Goal: Task Accomplishment & Management: Use online tool/utility

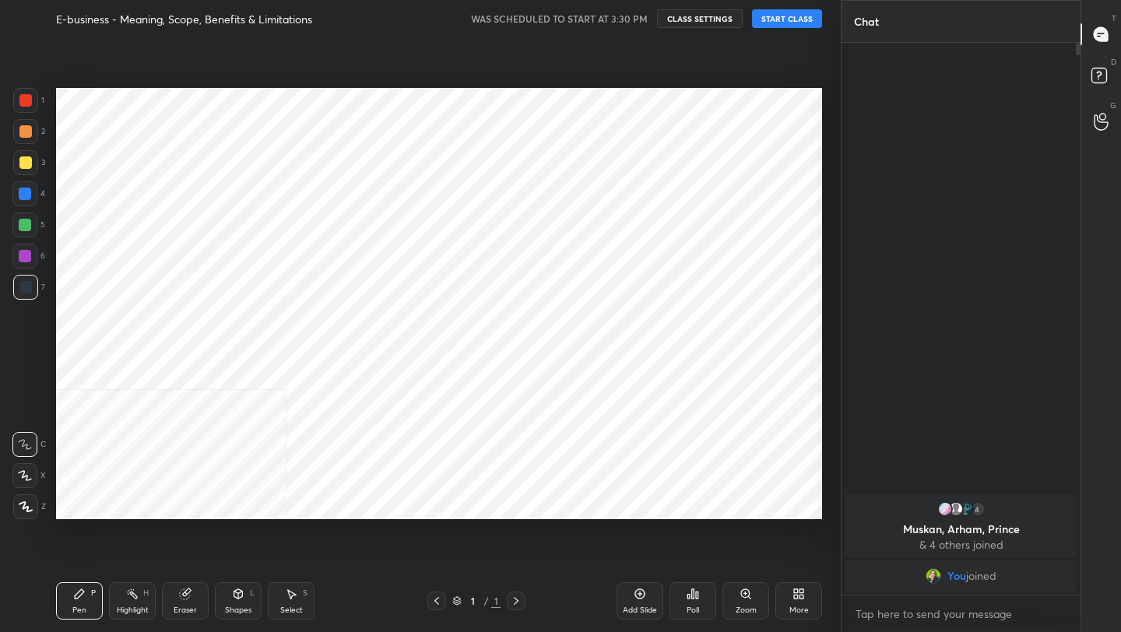
scroll to position [532, 778]
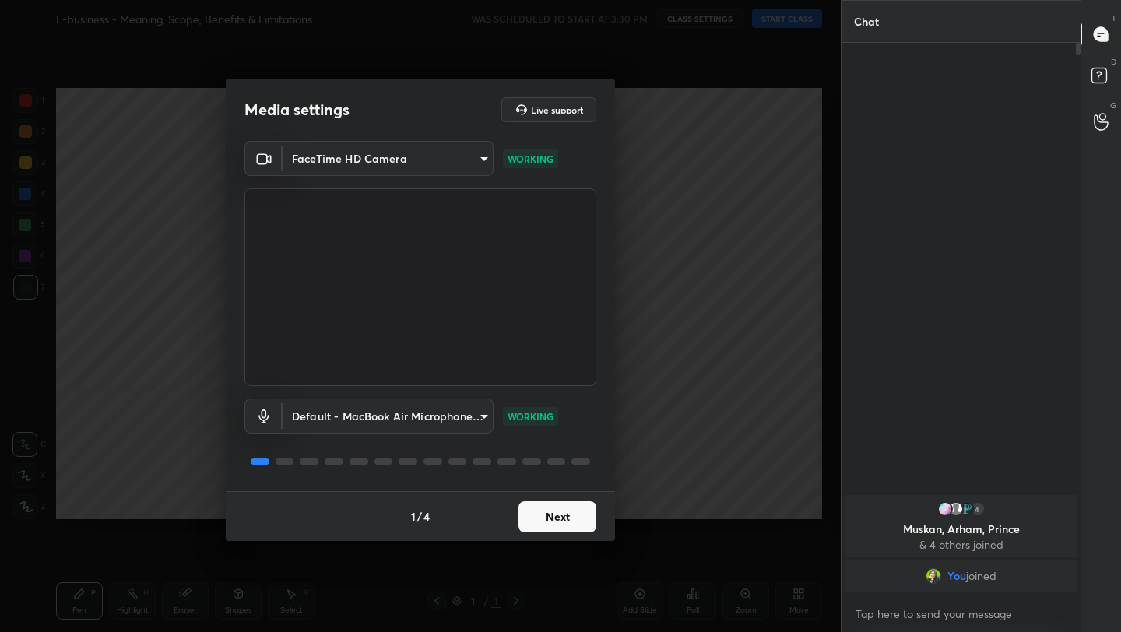
click at [585, 521] on button "Next" at bounding box center [557, 516] width 78 height 31
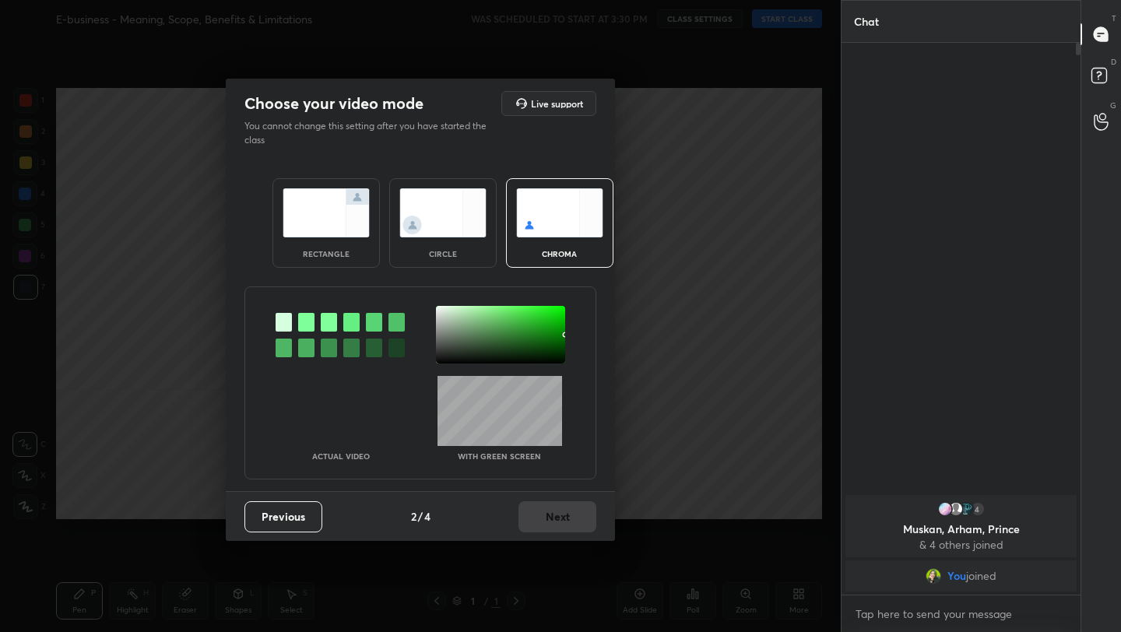
click at [356, 269] on div "rectangle circle chroma" at bounding box center [421, 223] width 334 height 127
click at [346, 251] on div "rectangle" at bounding box center [326, 254] width 62 height 8
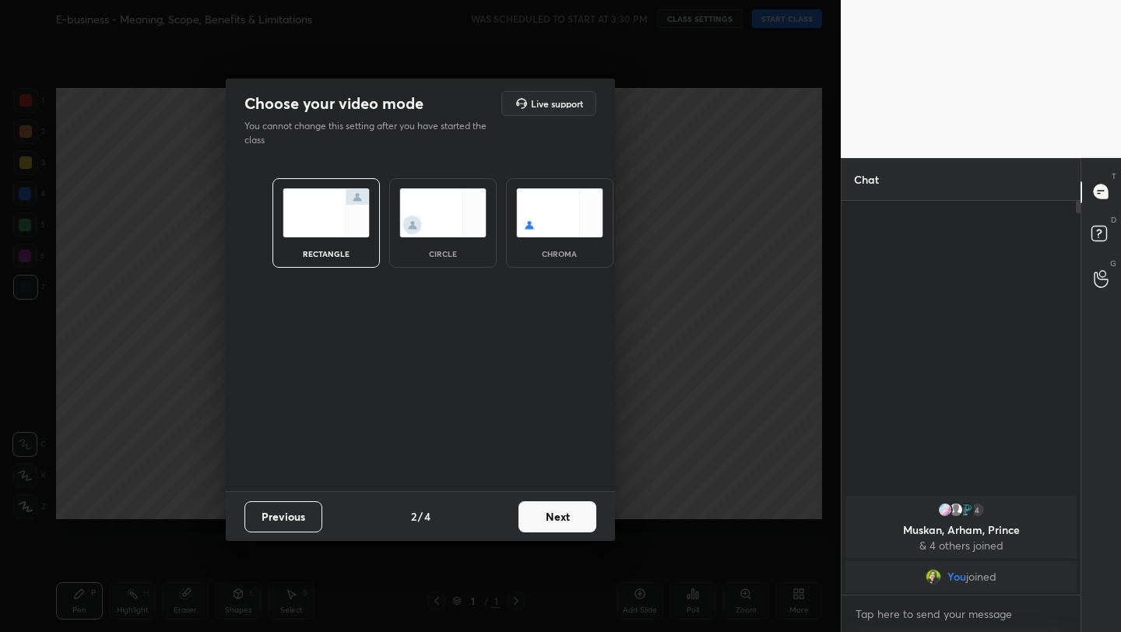
click at [547, 526] on button "Next" at bounding box center [557, 516] width 78 height 31
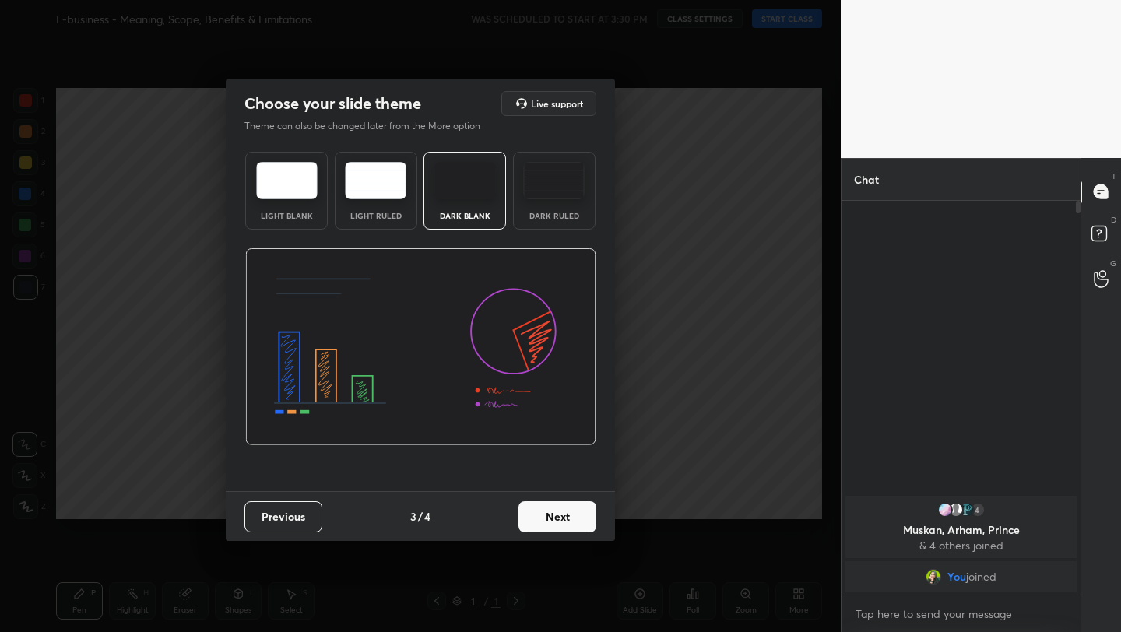
click at [595, 524] on button "Next" at bounding box center [557, 516] width 78 height 31
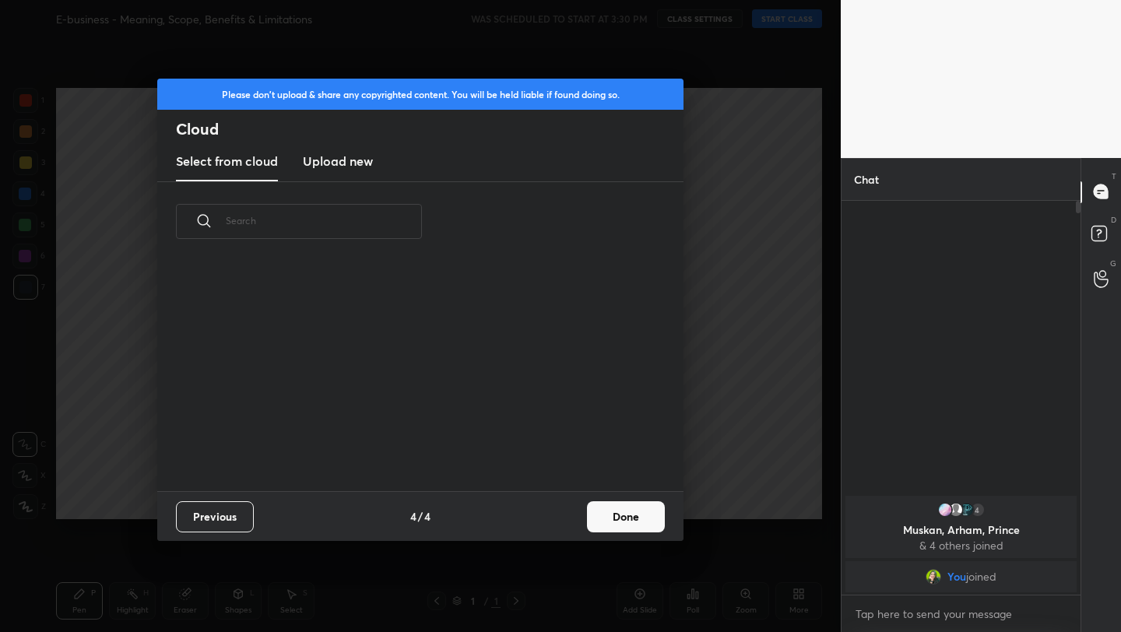
click at [595, 524] on button "Done" at bounding box center [626, 516] width 78 height 31
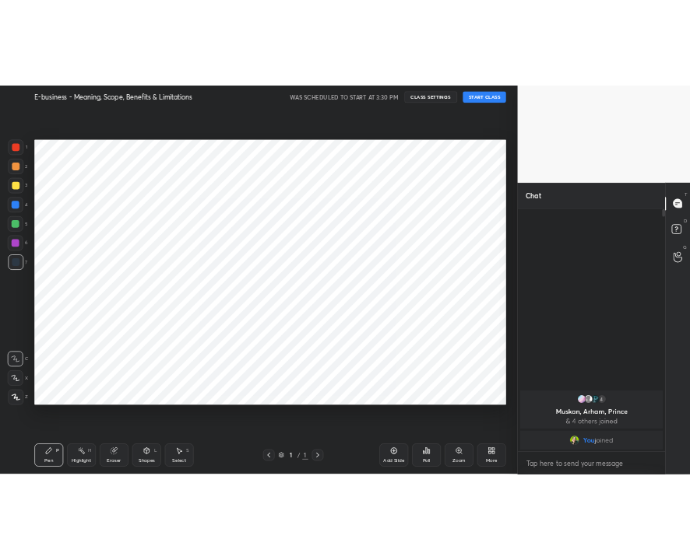
scroll to position [230, 500]
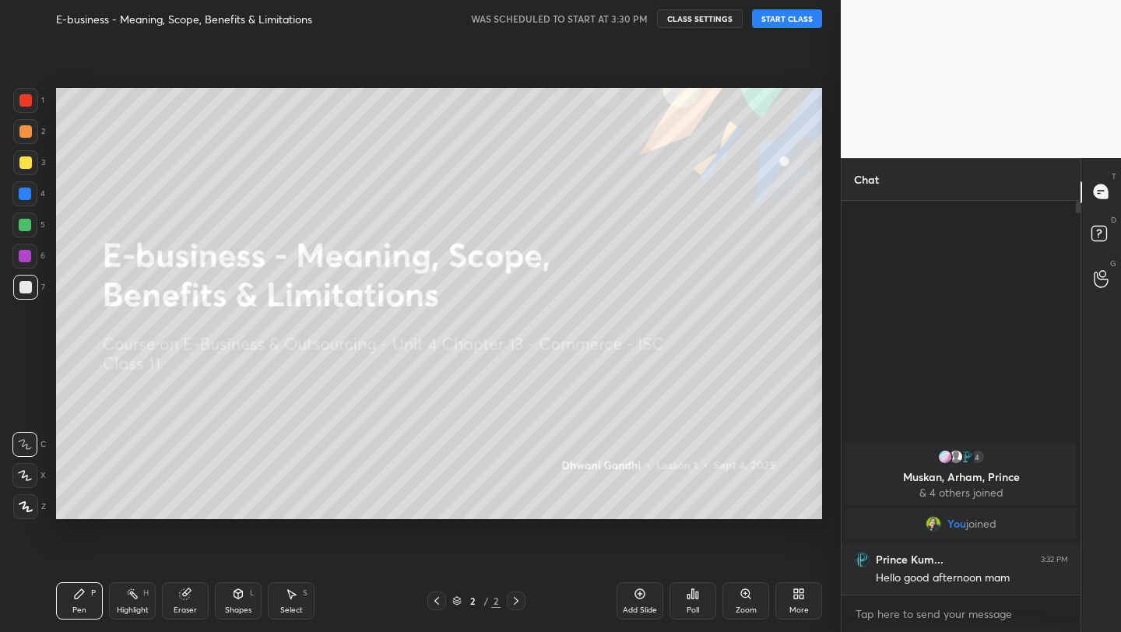
click at [785, 23] on button "START CLASS" at bounding box center [787, 18] width 70 height 19
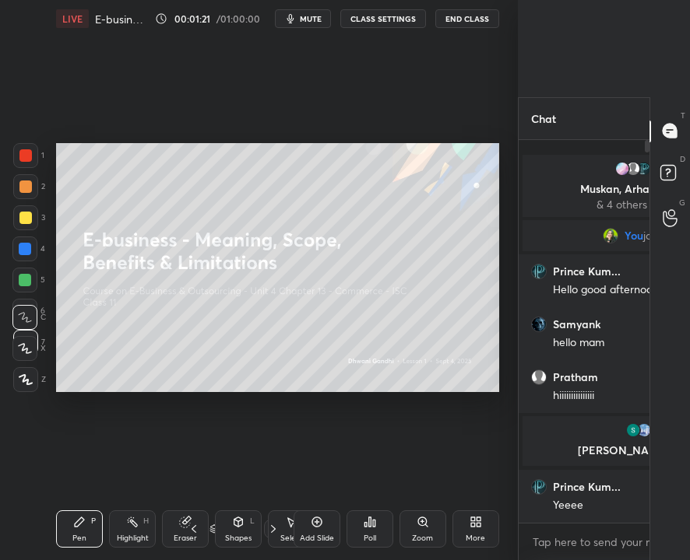
scroll to position [5, 5]
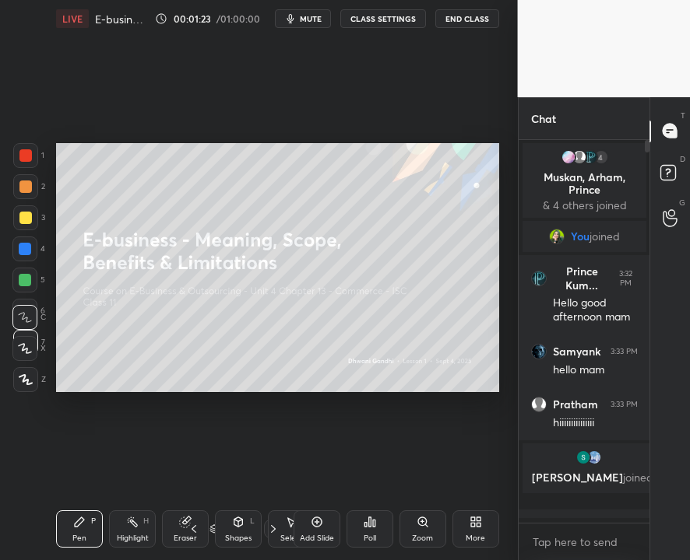
click at [472, 525] on icon at bounding box center [473, 525] width 4 height 4
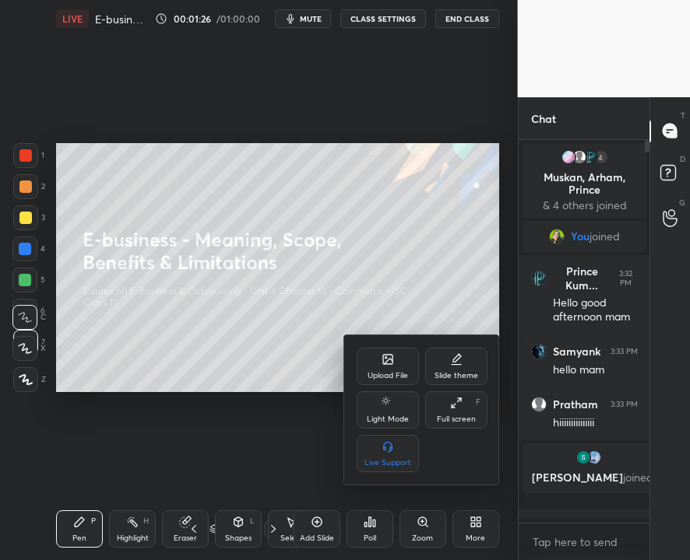
click at [396, 373] on div "Upload File" at bounding box center [387, 376] width 40 height 8
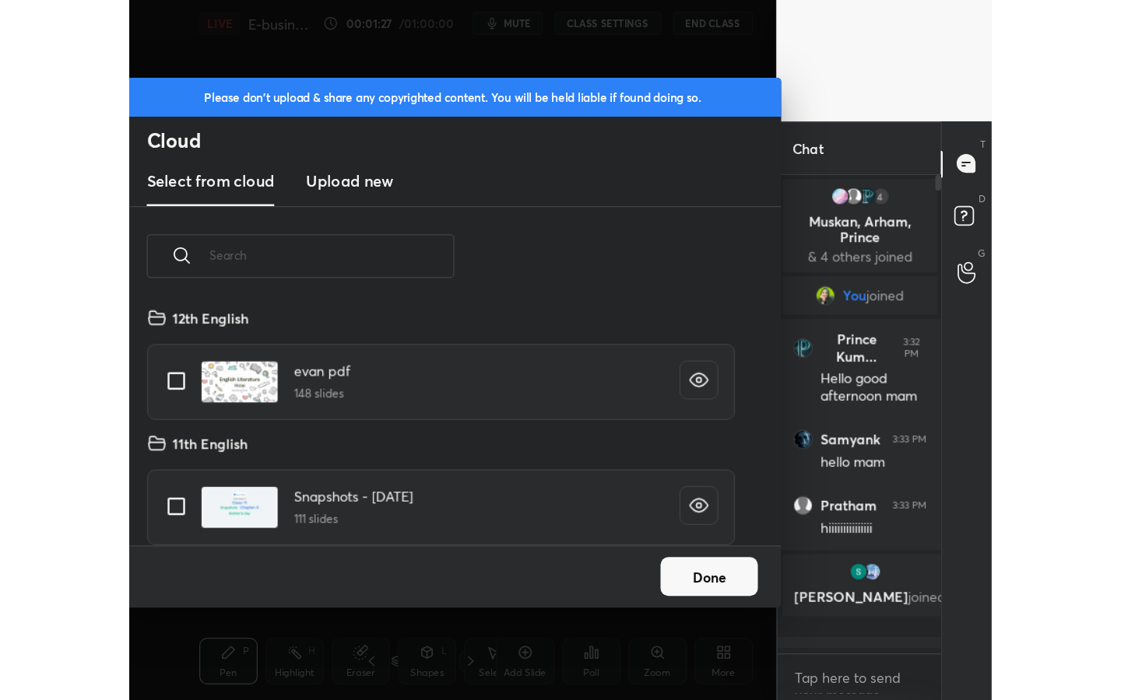
scroll to position [191, 500]
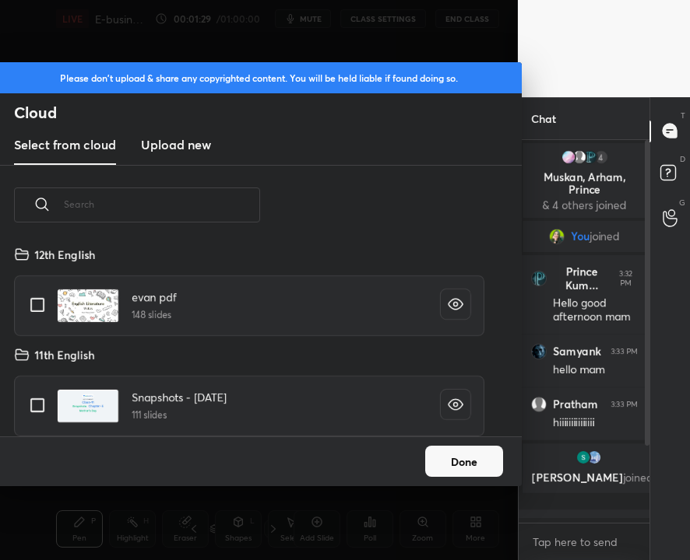
click at [178, 153] on h3 "Upload new" at bounding box center [176, 144] width 70 height 19
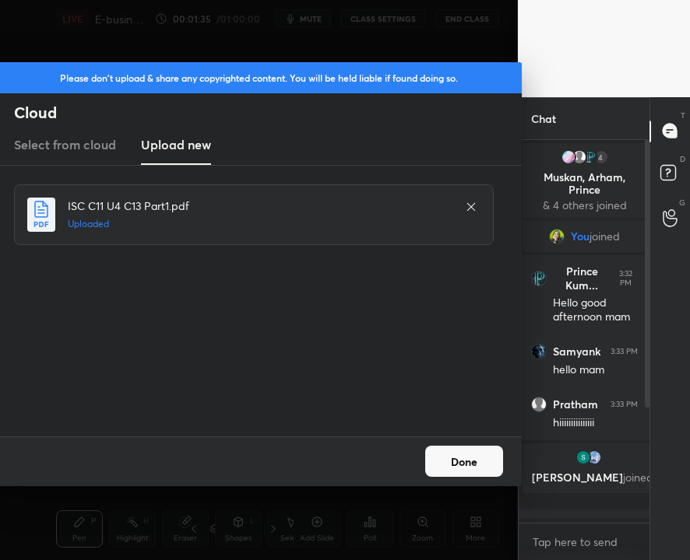
click at [451, 458] on button "Done" at bounding box center [464, 461] width 78 height 31
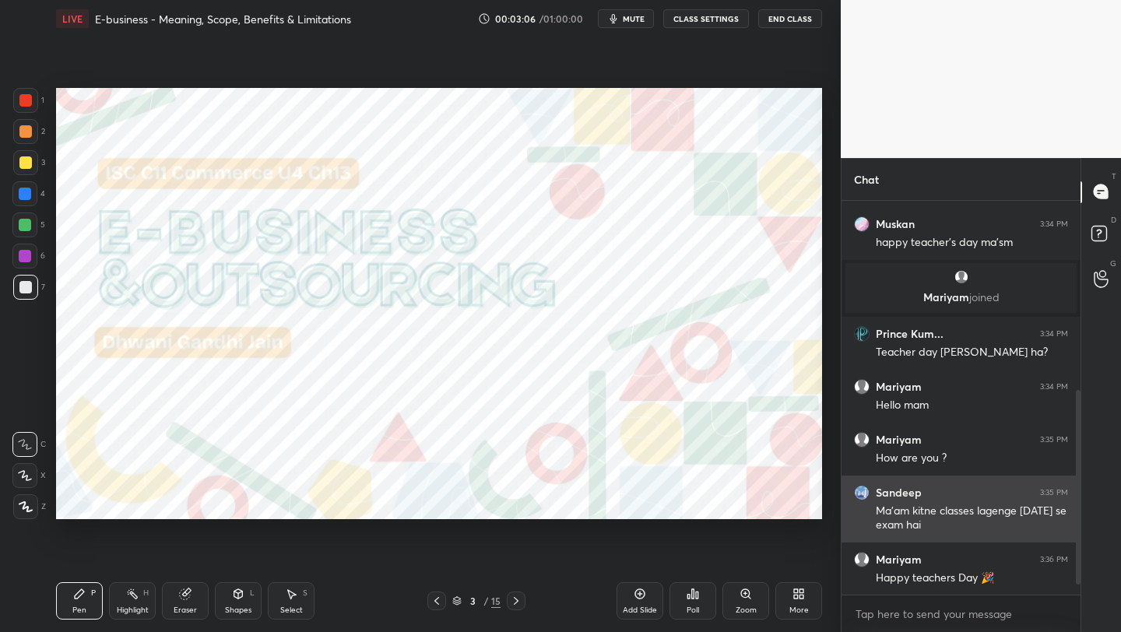
scroll to position [418, 0]
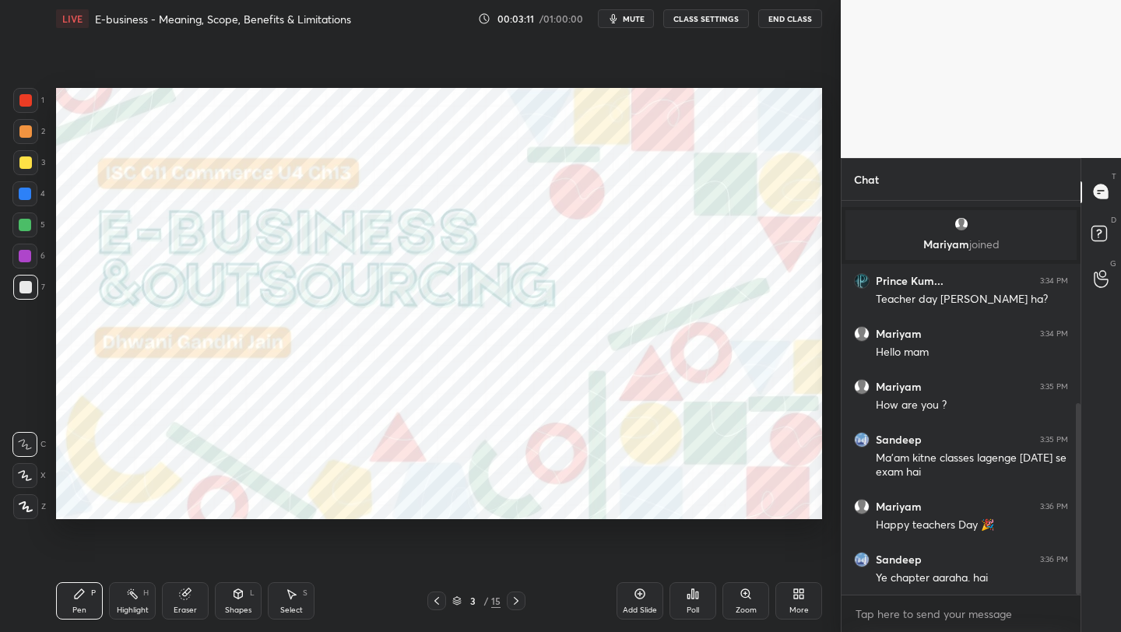
click at [464, 601] on div "3 / 15" at bounding box center [476, 601] width 48 height 14
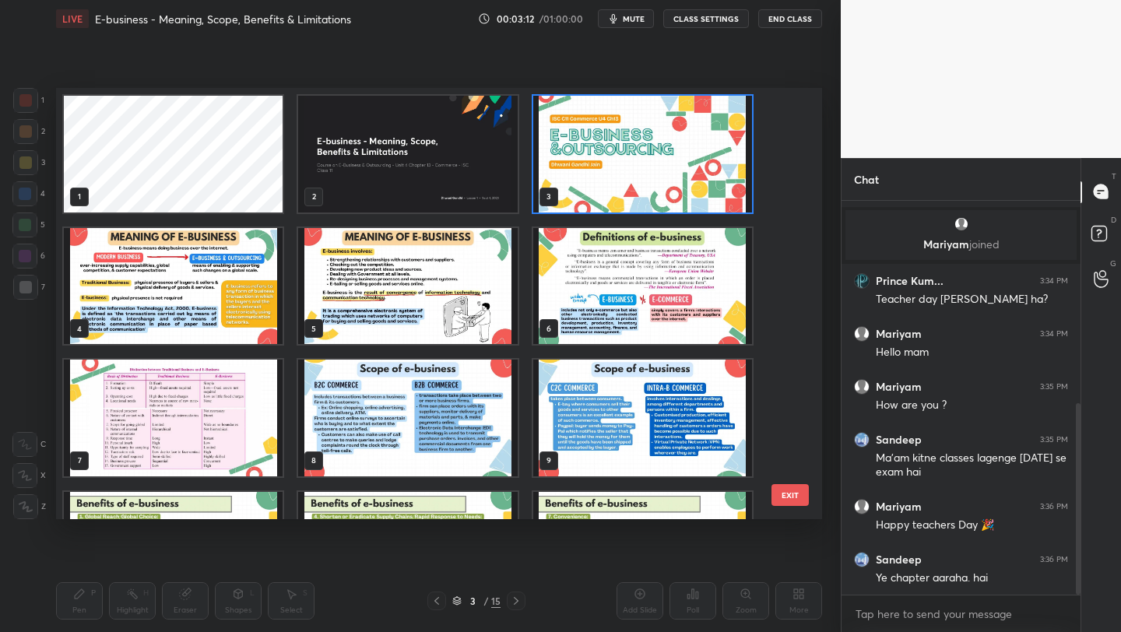
scroll to position [471, 0]
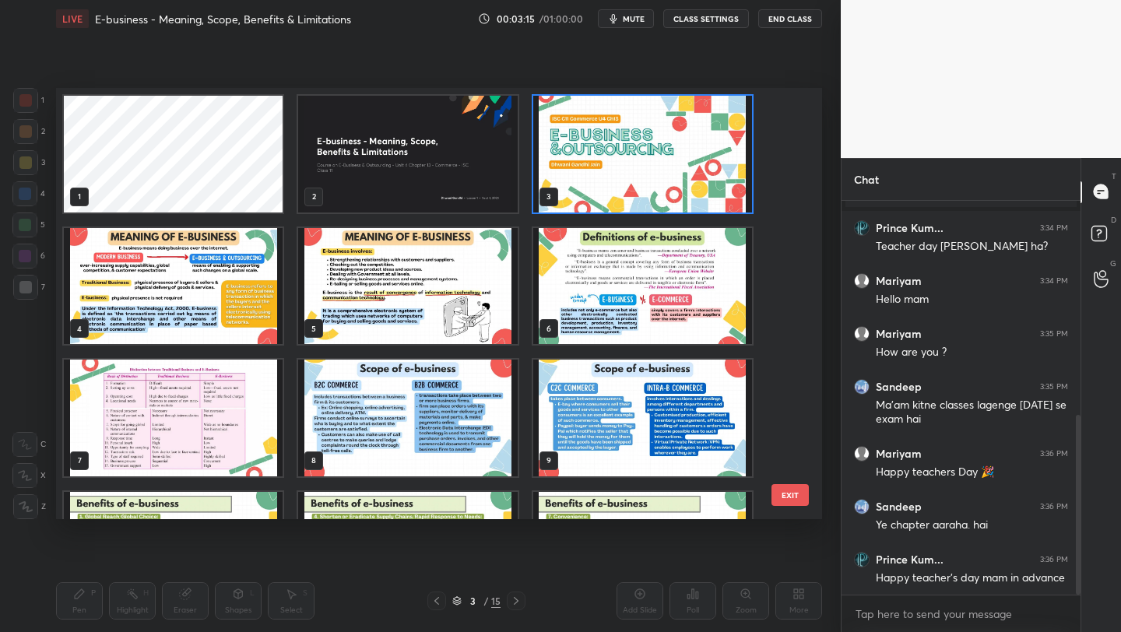
click at [157, 281] on img "grid" at bounding box center [173, 286] width 219 height 117
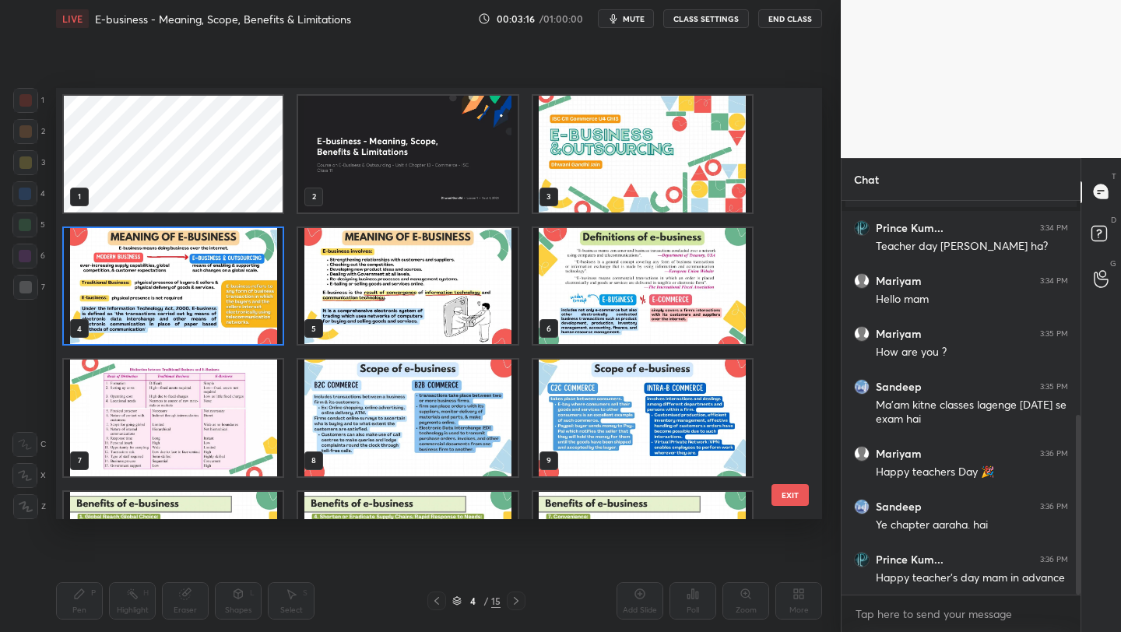
click at [155, 279] on img "grid" at bounding box center [173, 286] width 219 height 117
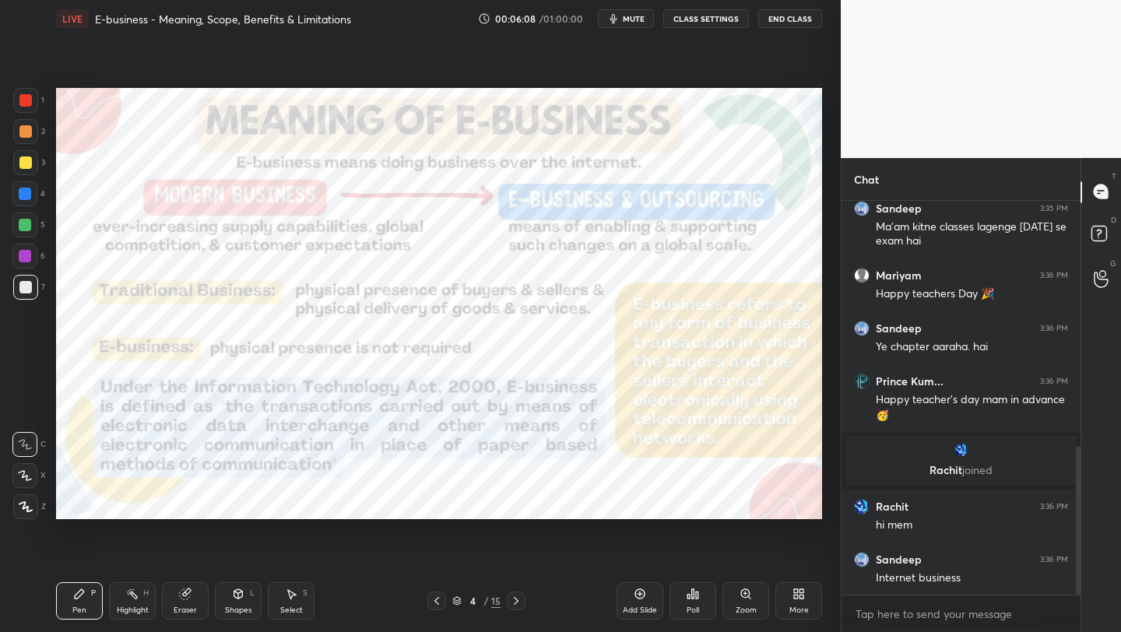
scroll to position [702, 0]
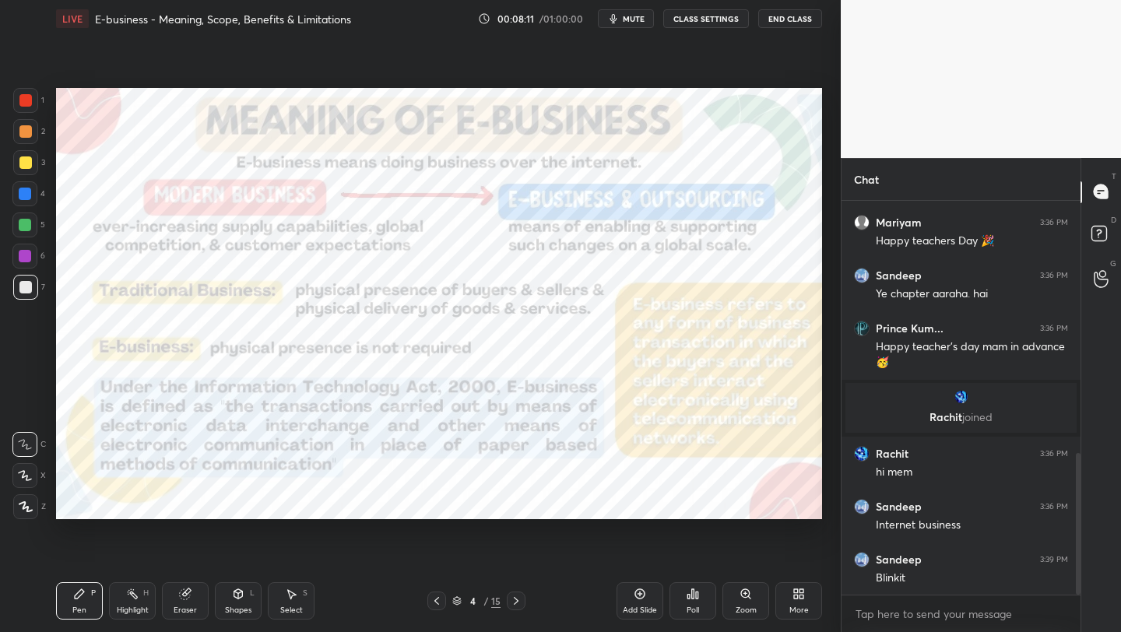
click at [462, 600] on div "4 / 15" at bounding box center [476, 601] width 48 height 14
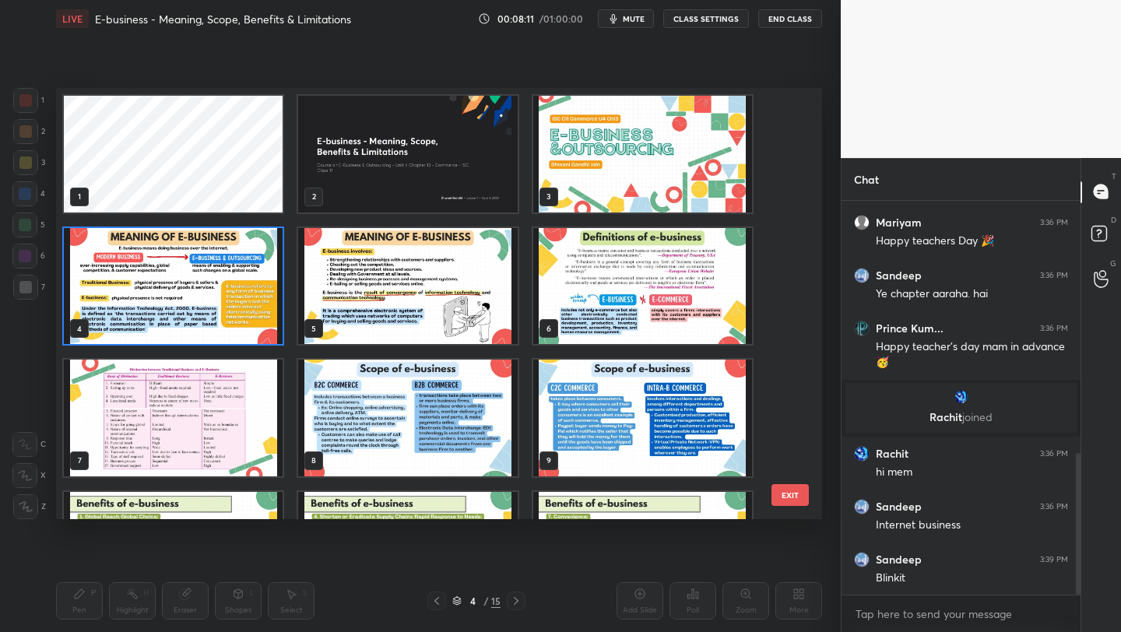
scroll to position [426, 758]
click at [433, 247] on img "grid" at bounding box center [407, 286] width 219 height 117
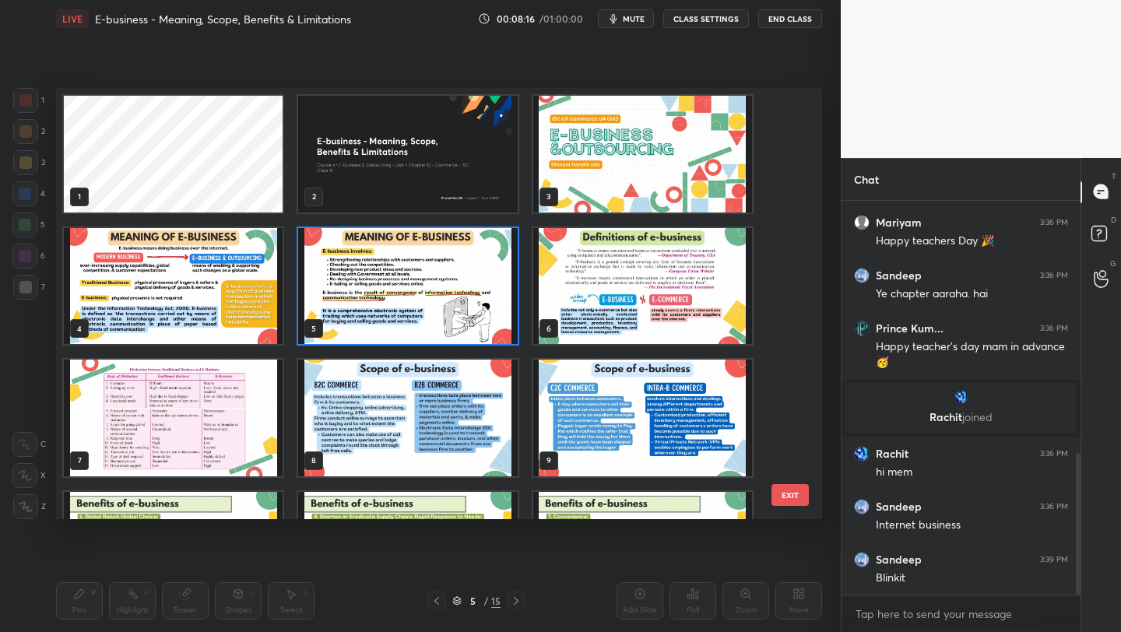
click at [433, 247] on img "grid" at bounding box center [407, 286] width 219 height 117
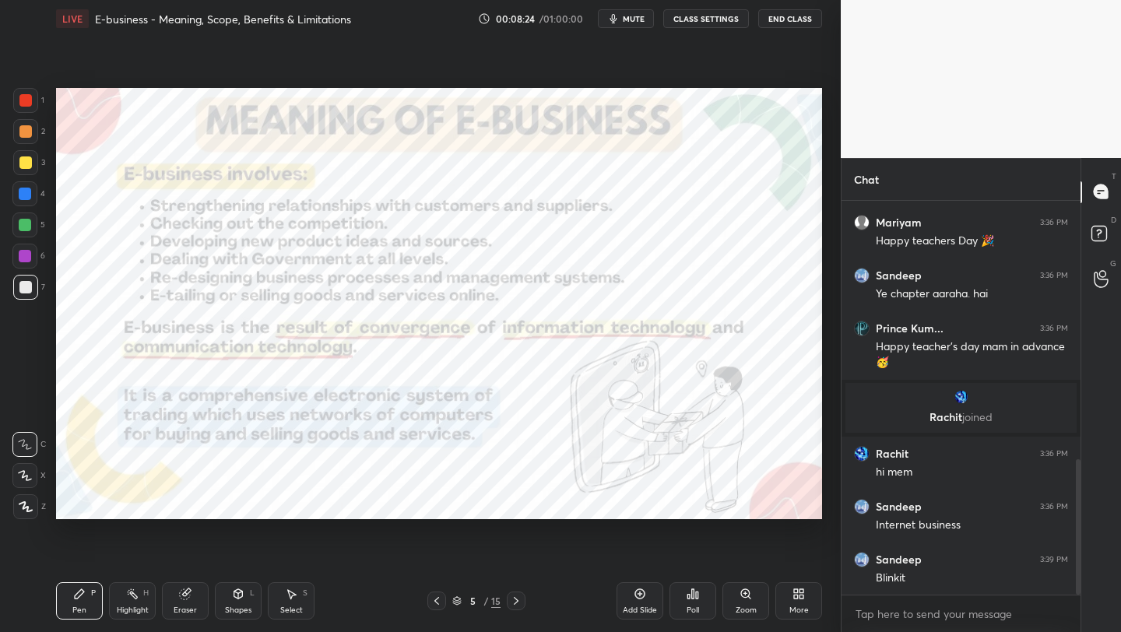
click at [455, 605] on icon at bounding box center [456, 600] width 9 height 9
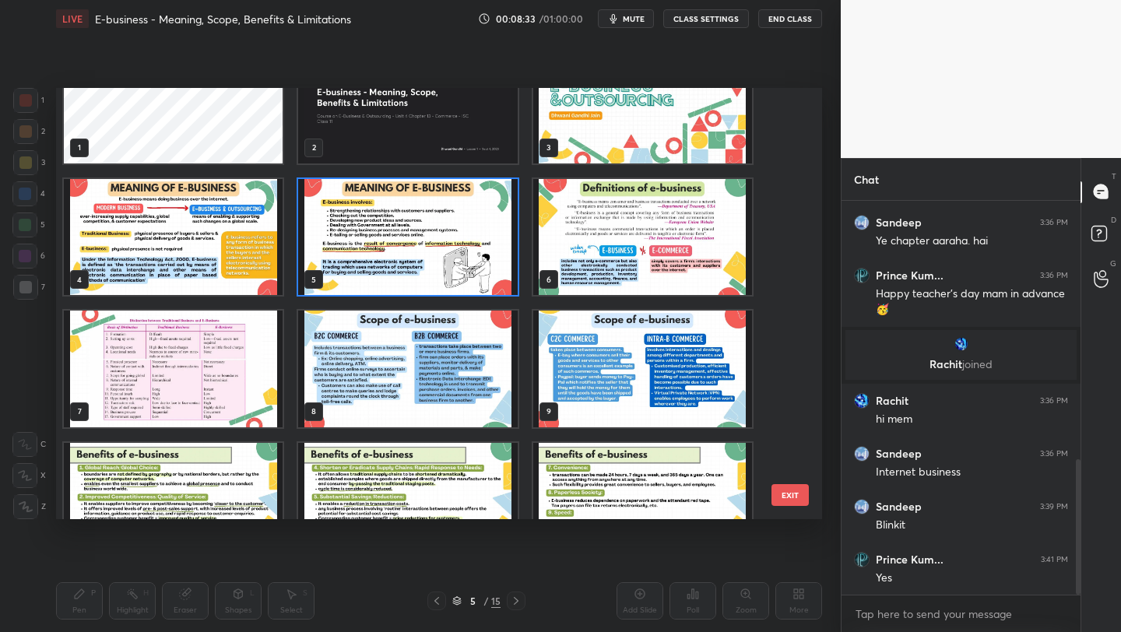
scroll to position [0, 0]
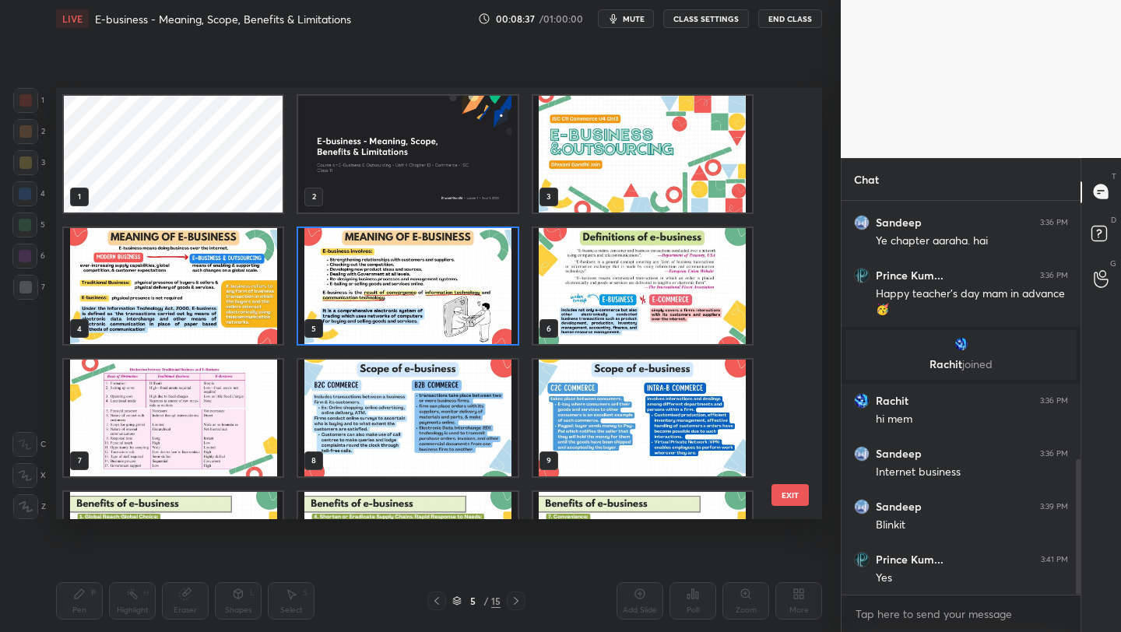
click at [467, 288] on img "grid" at bounding box center [407, 286] width 219 height 117
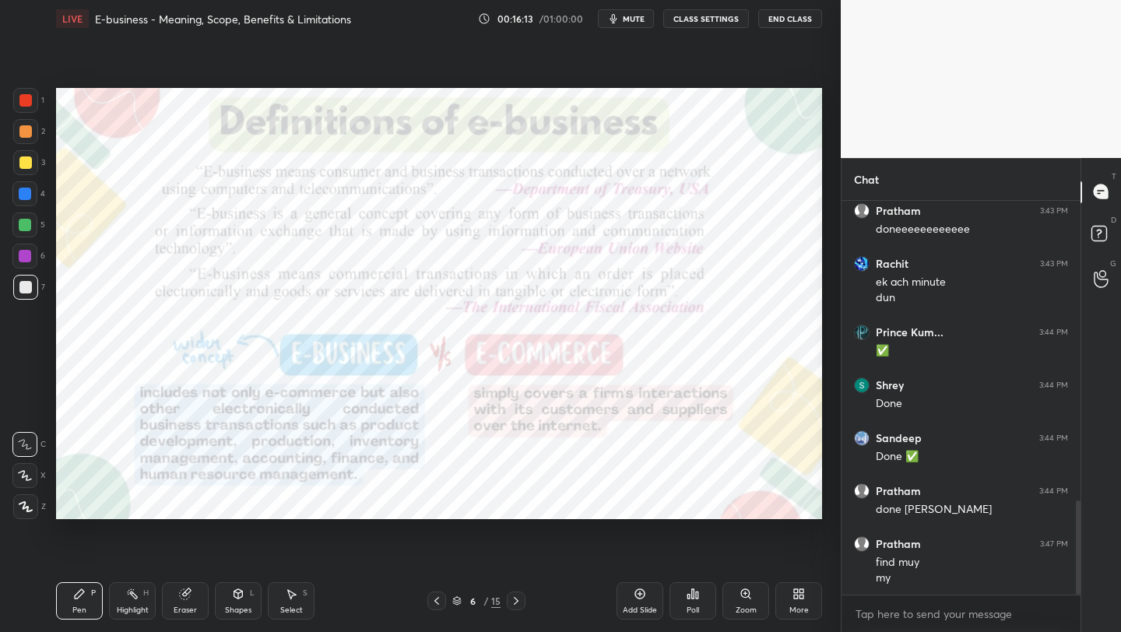
scroll to position [1262, 0]
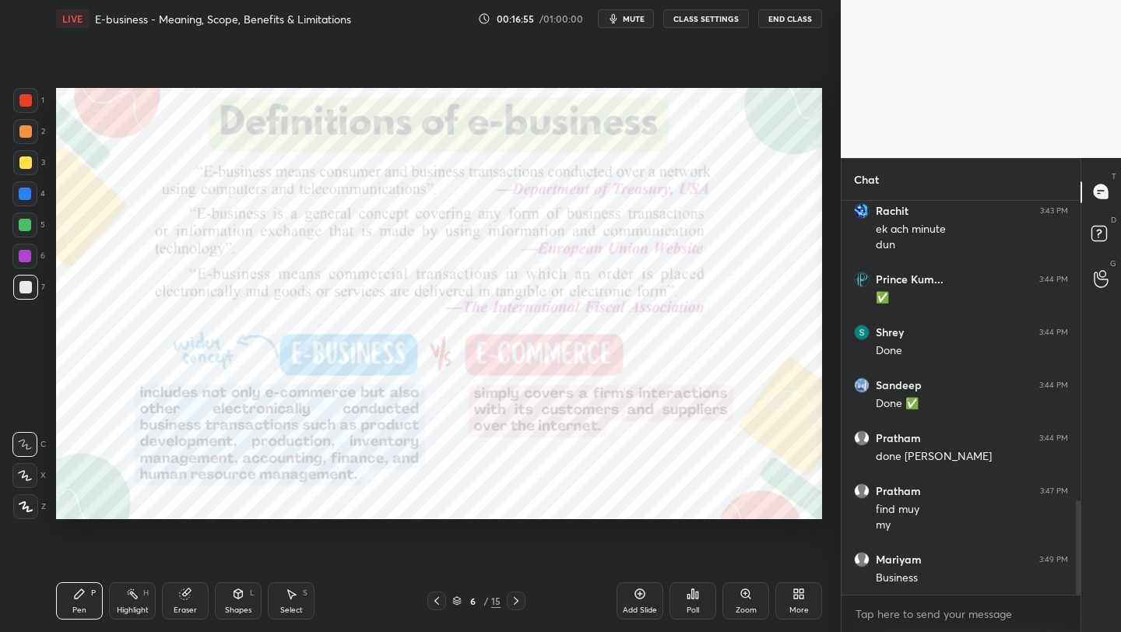
click at [459, 596] on icon at bounding box center [456, 600] width 9 height 9
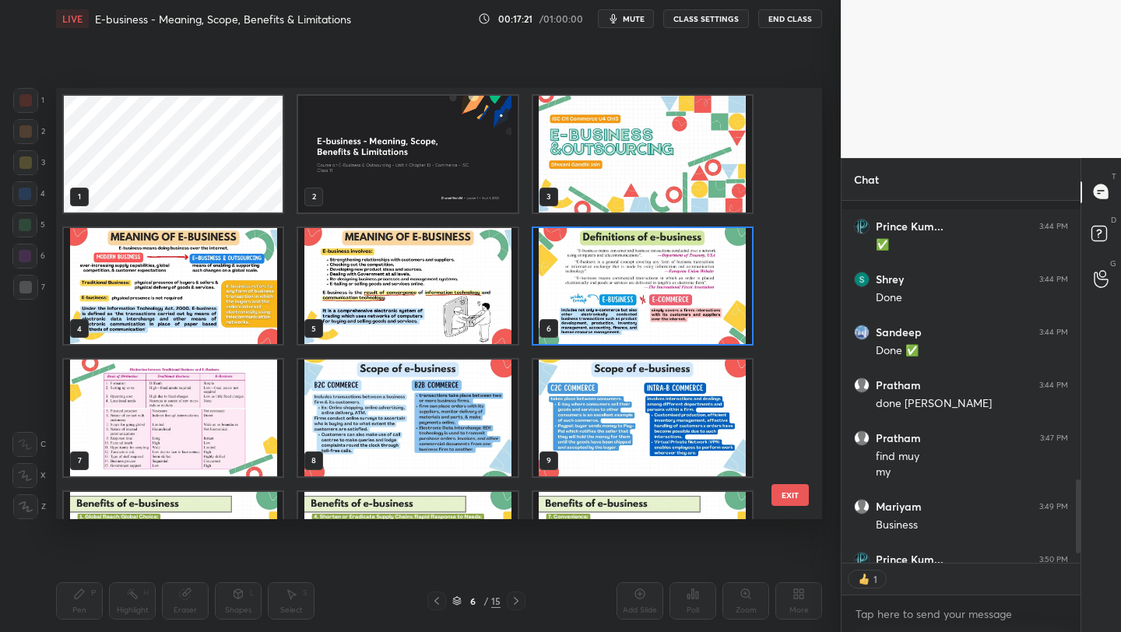
scroll to position [1400, 0]
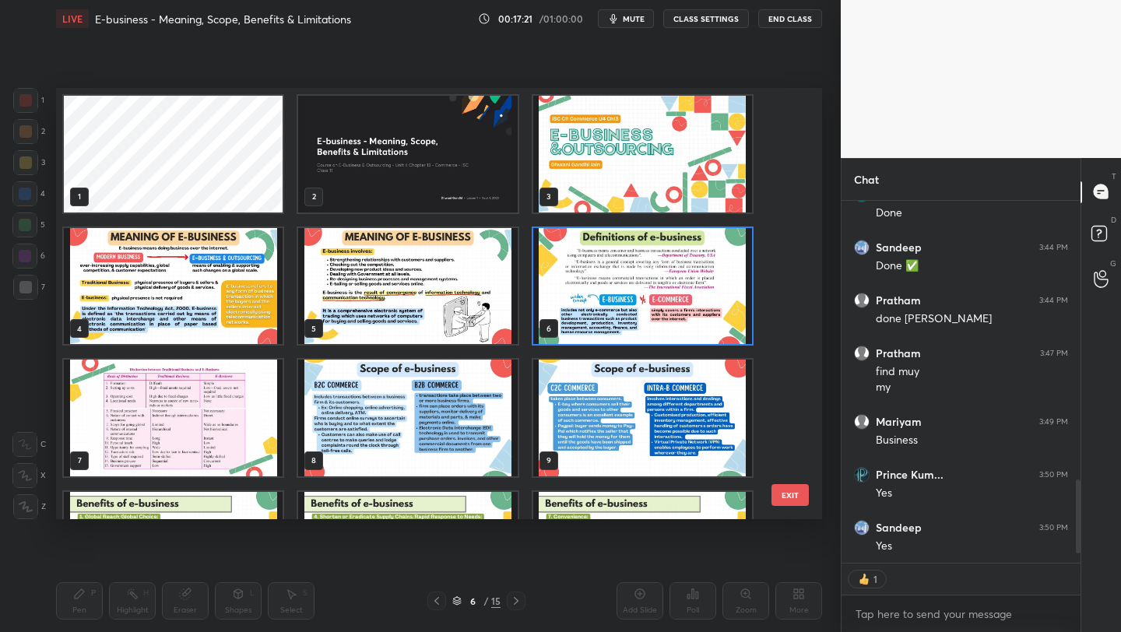
click at [427, 425] on img "grid" at bounding box center [407, 418] width 219 height 117
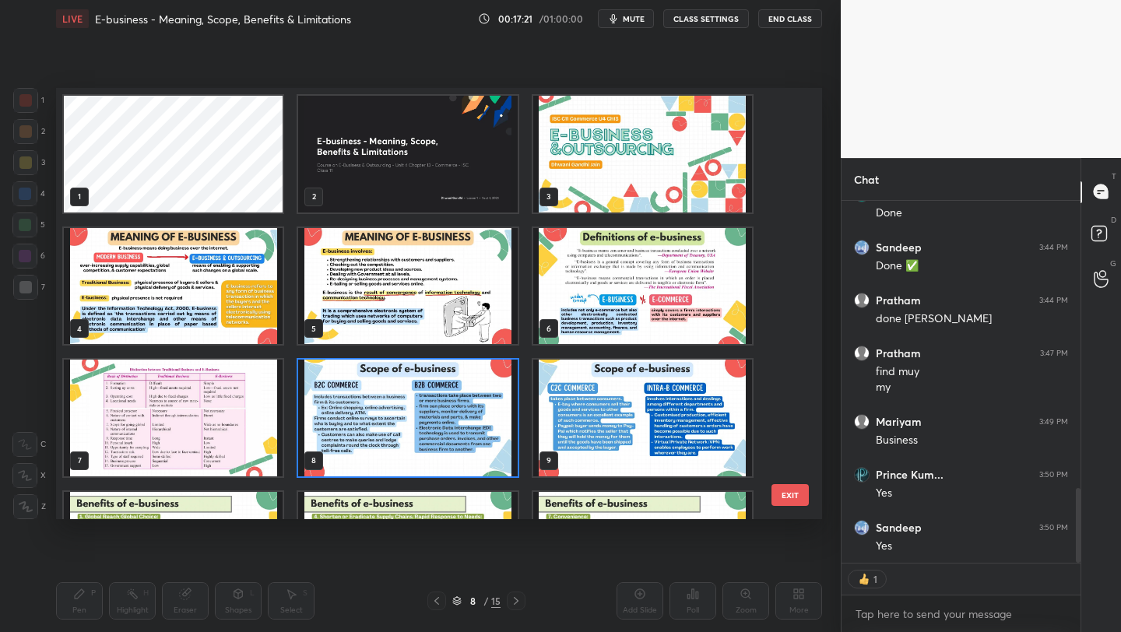
click at [427, 425] on img "grid" at bounding box center [407, 418] width 219 height 117
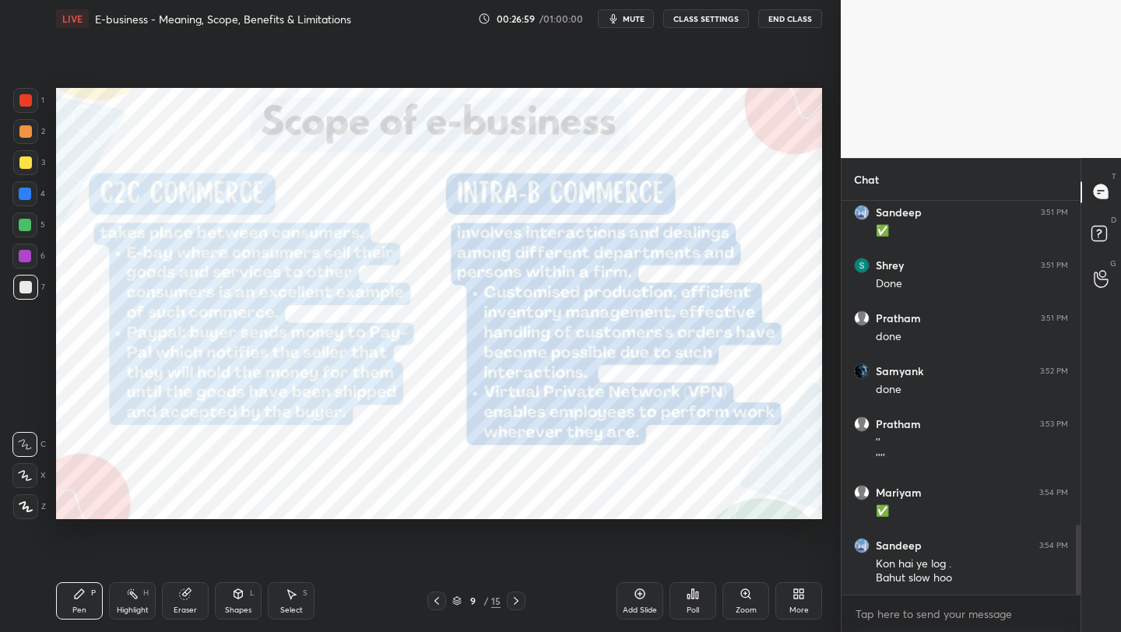
scroll to position [1874, 0]
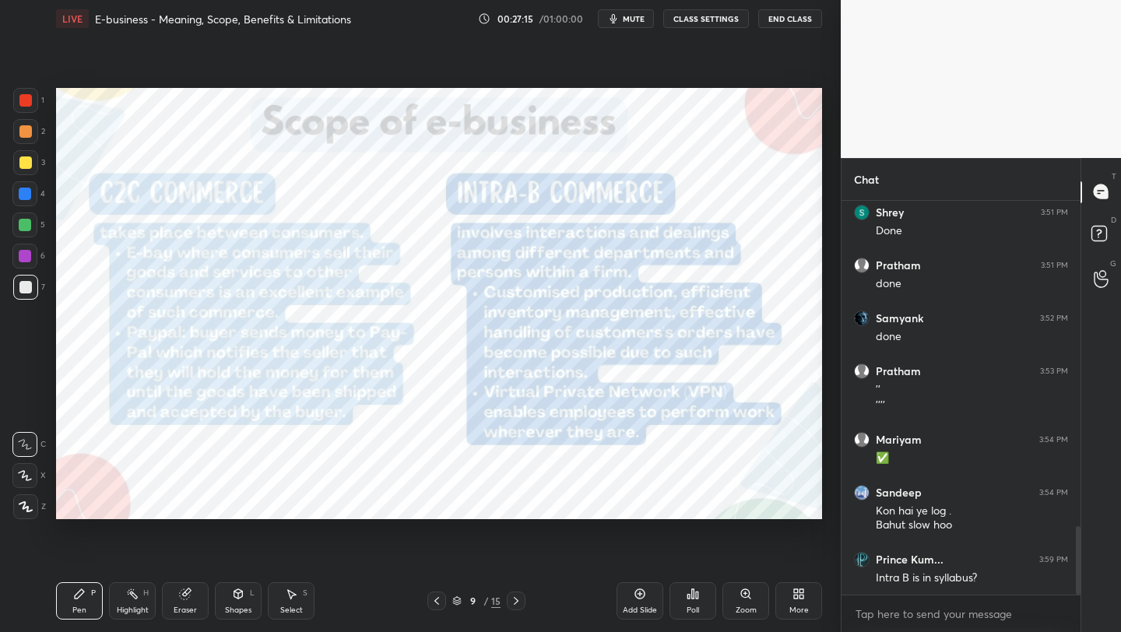
click at [464, 598] on div "9 / 15" at bounding box center [476, 601] width 48 height 14
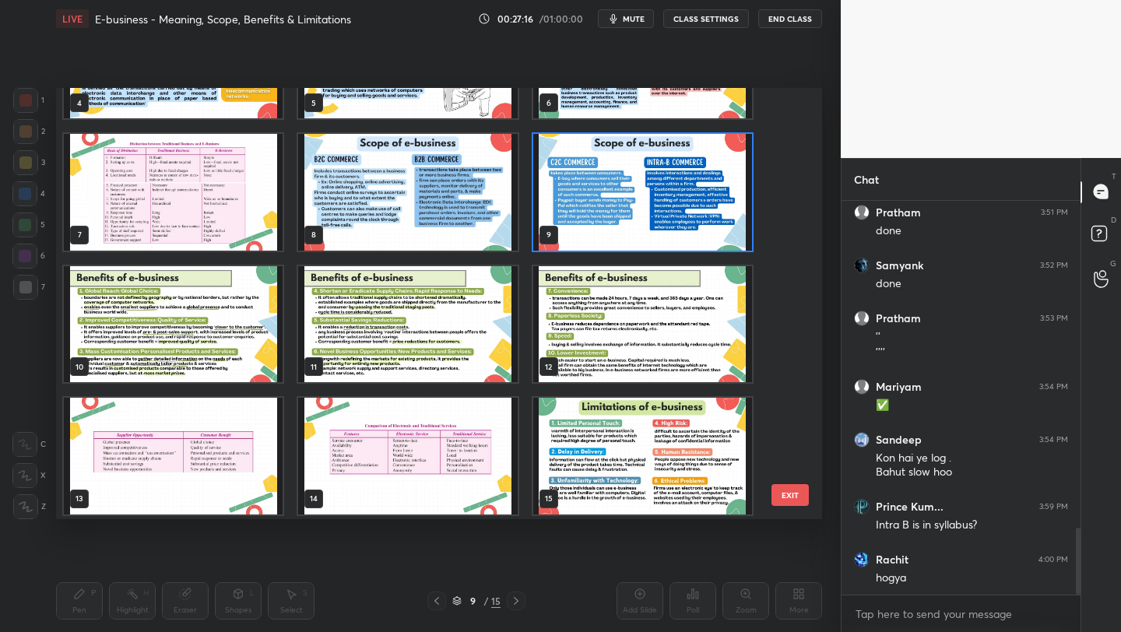
scroll to position [228, 0]
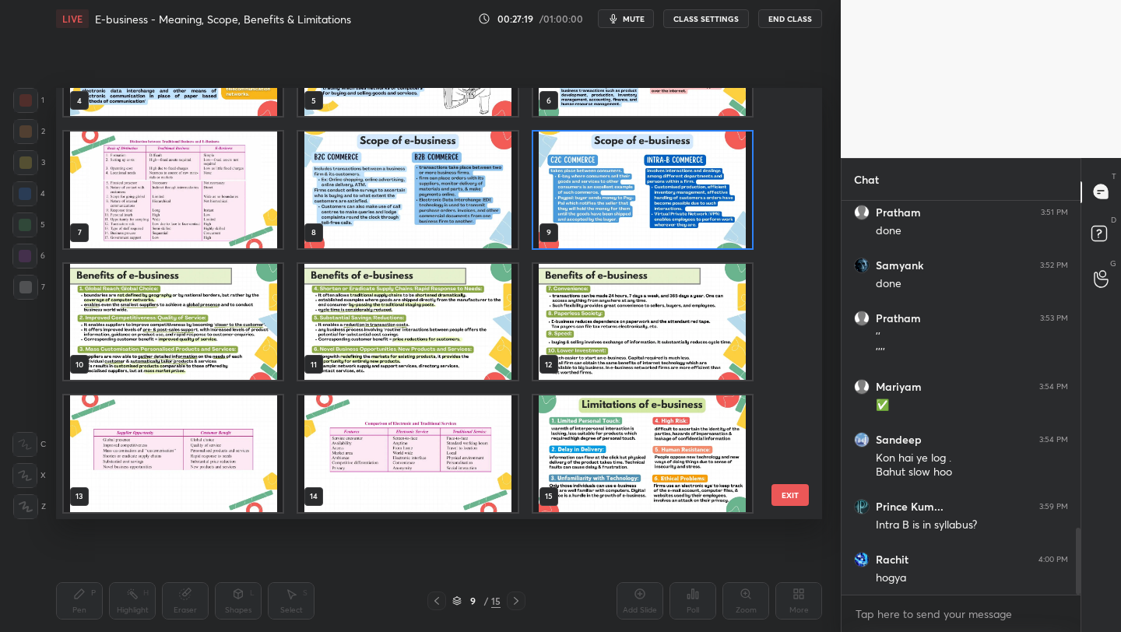
click at [595, 445] on img "grid" at bounding box center [642, 453] width 219 height 117
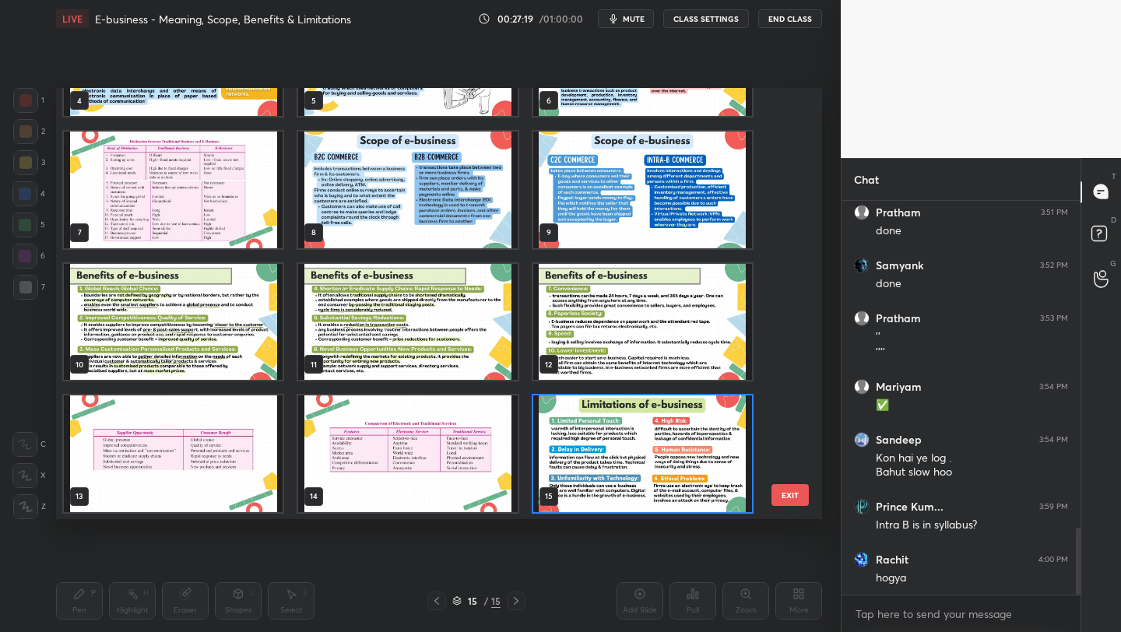
click at [595, 445] on img "grid" at bounding box center [642, 453] width 219 height 117
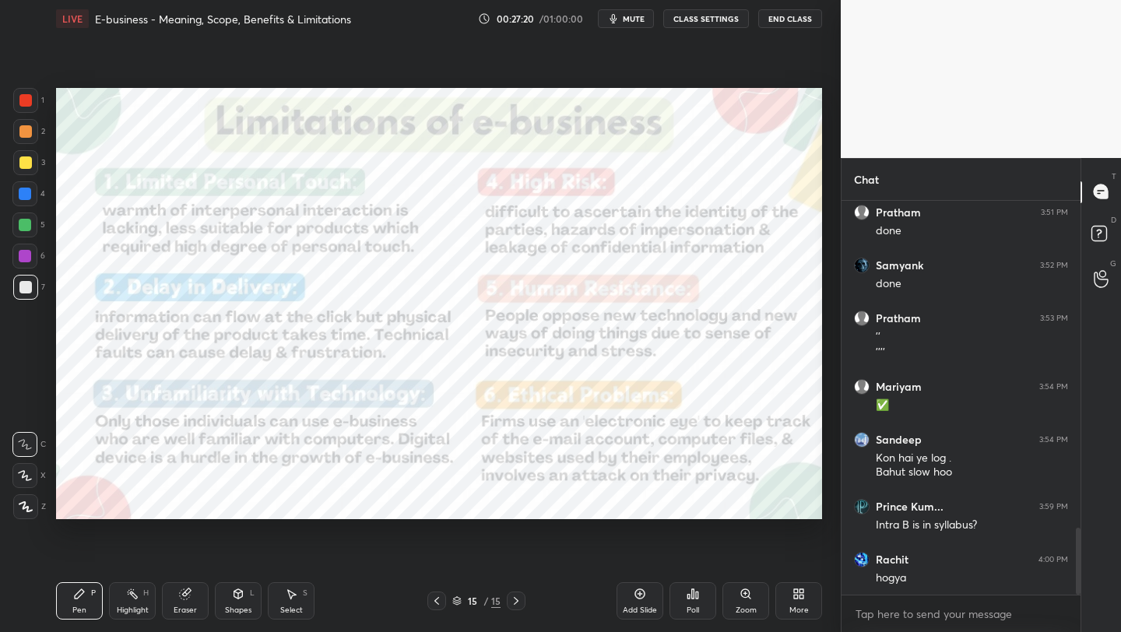
click at [802, 596] on icon at bounding box center [801, 597] width 4 height 4
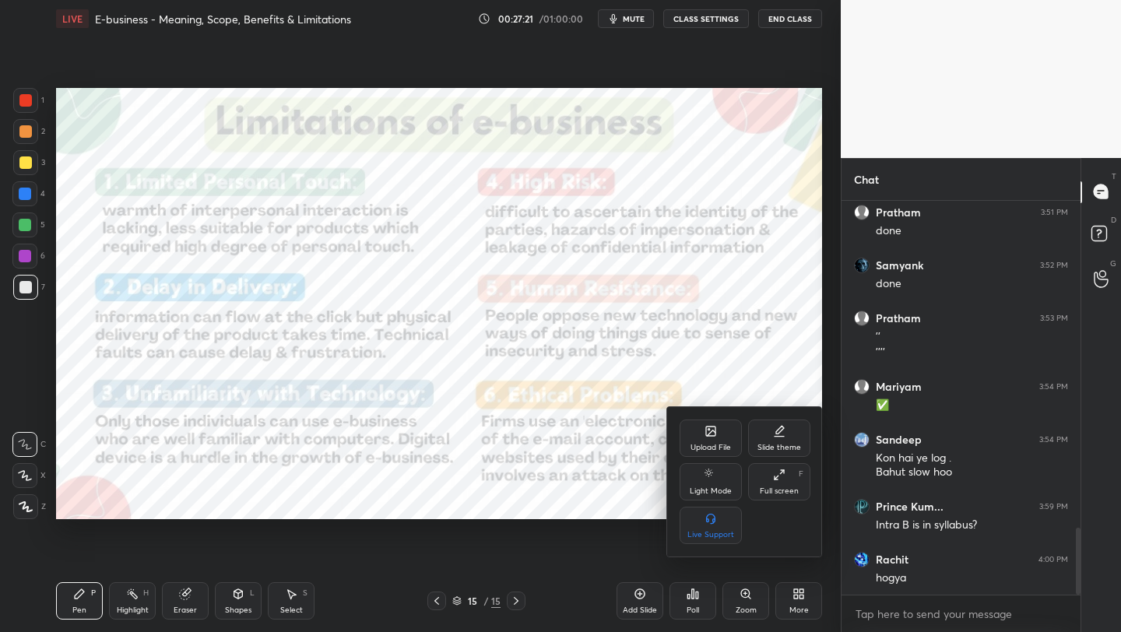
click at [694, 434] on div "Upload File" at bounding box center [710, 437] width 62 height 37
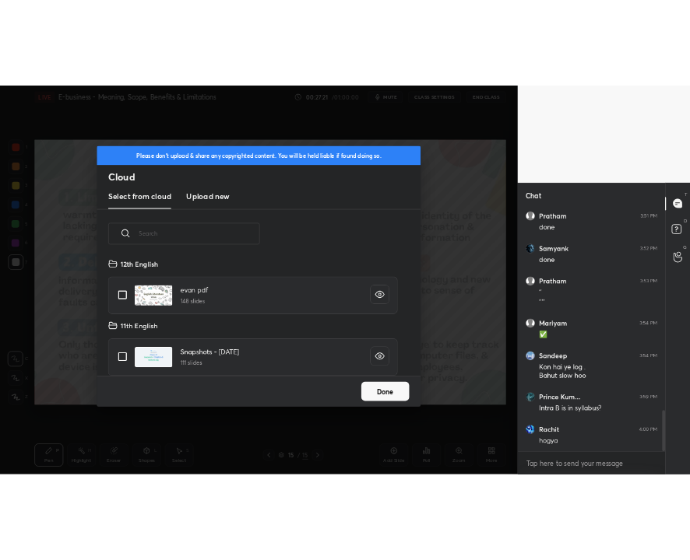
scroll to position [191, 500]
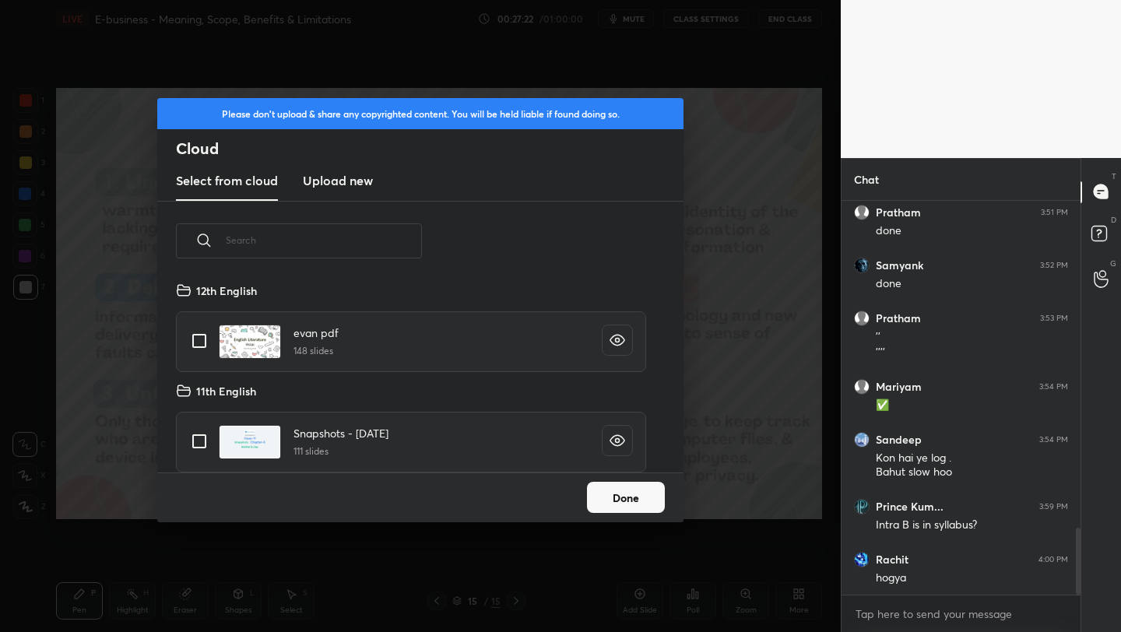
click at [317, 181] on h3 "Upload new" at bounding box center [338, 180] width 70 height 19
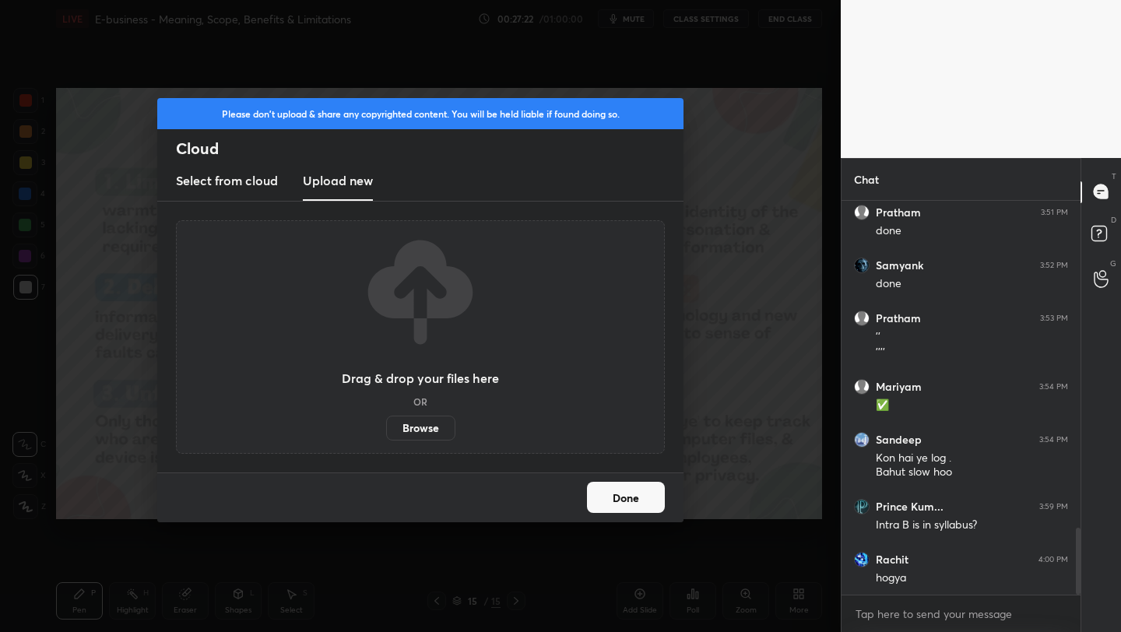
click at [424, 423] on label "Browse" at bounding box center [420, 428] width 69 height 25
click at [386, 423] on input "Browse" at bounding box center [386, 428] width 0 height 25
click at [424, 423] on label "Browse" at bounding box center [420, 428] width 69 height 25
click at [386, 423] on input "Browse" at bounding box center [386, 428] width 0 height 25
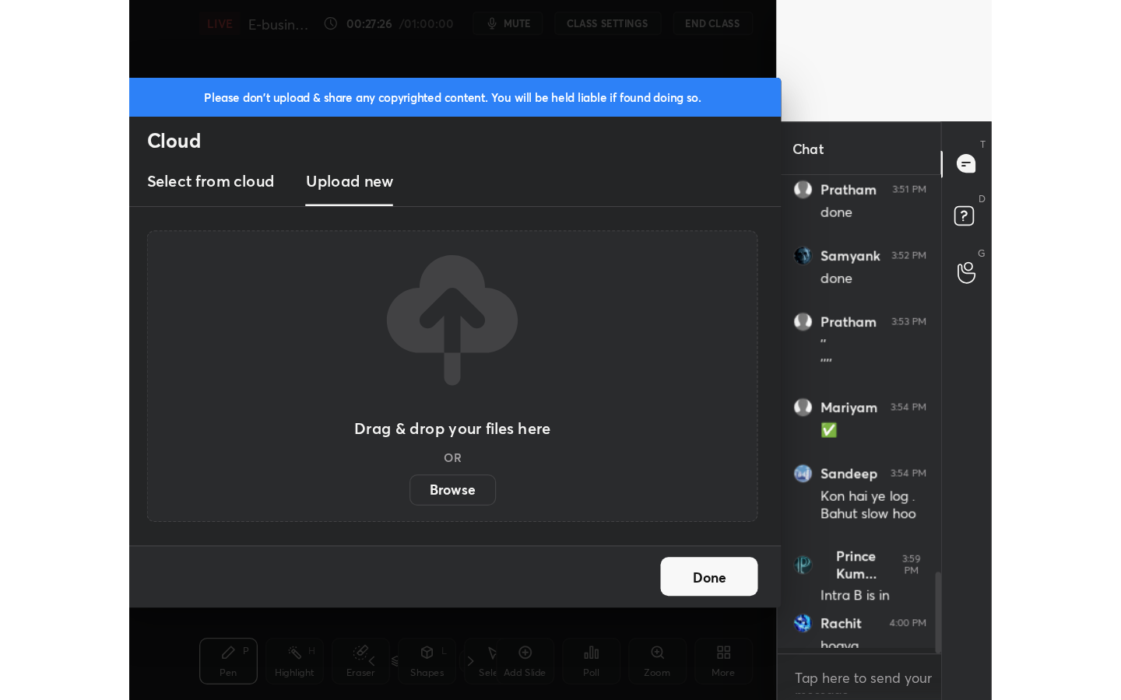
scroll to position [1311, 0]
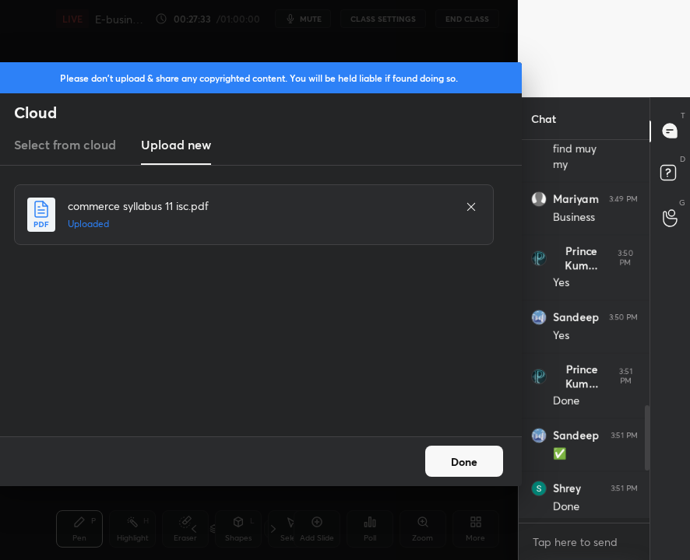
click at [450, 472] on button "Done" at bounding box center [464, 461] width 78 height 31
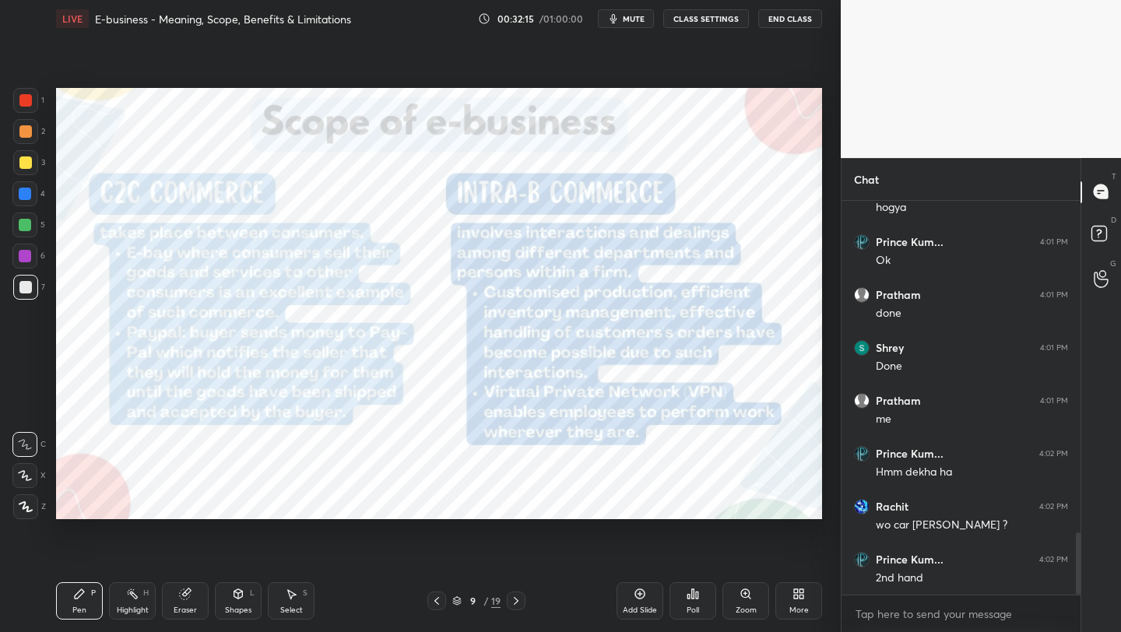
scroll to position [2092, 0]
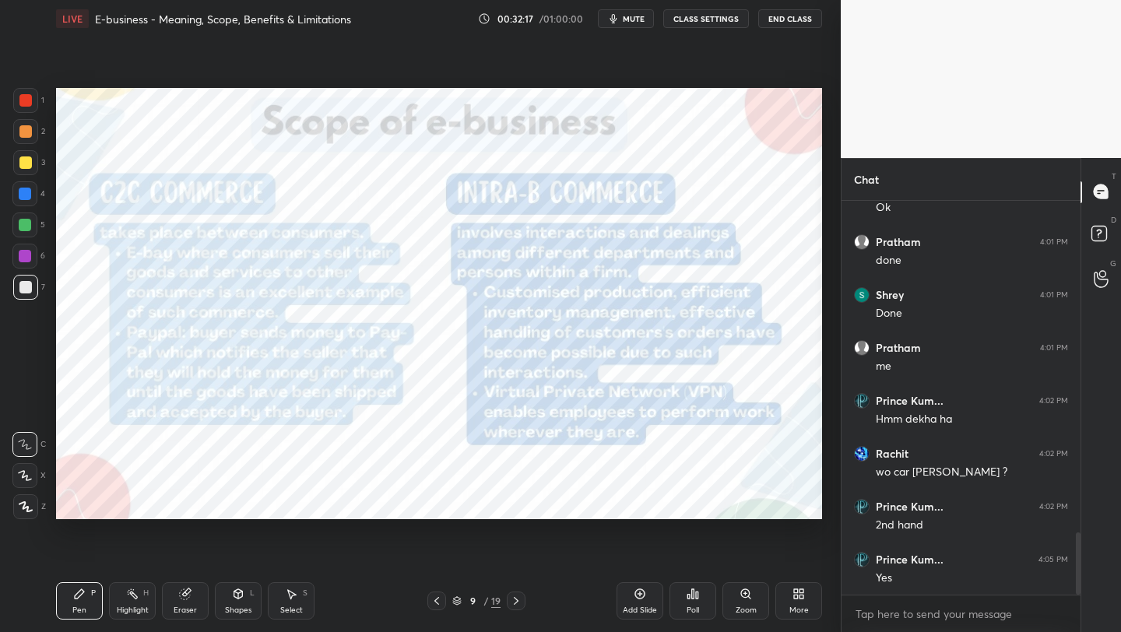
click at [455, 607] on div "9 / 19" at bounding box center [476, 601] width 48 height 14
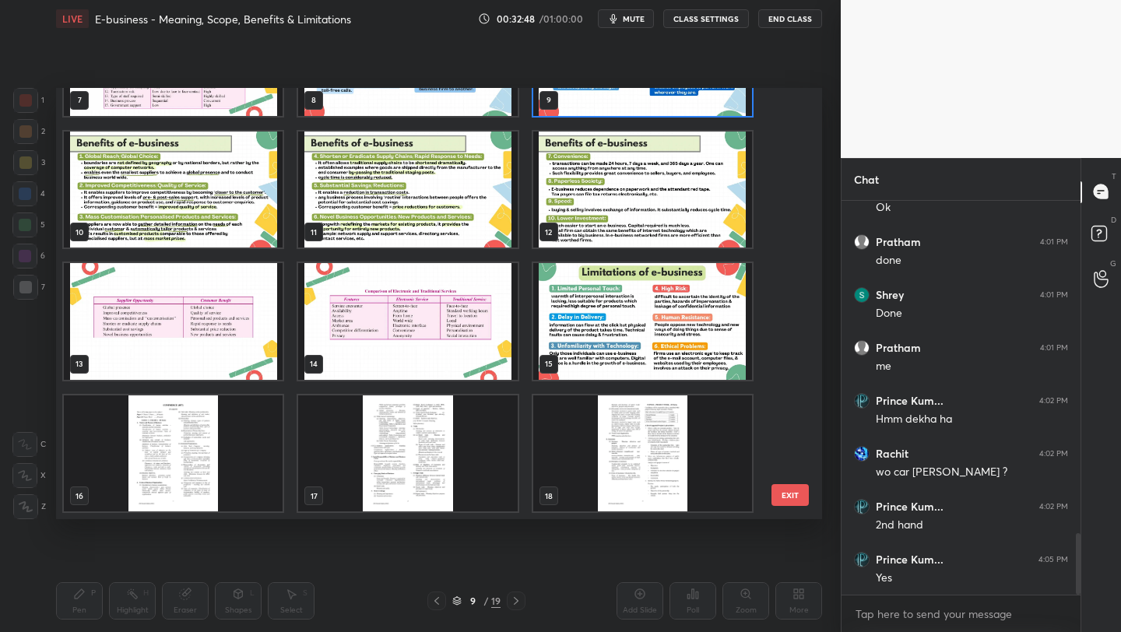
scroll to position [2145, 0]
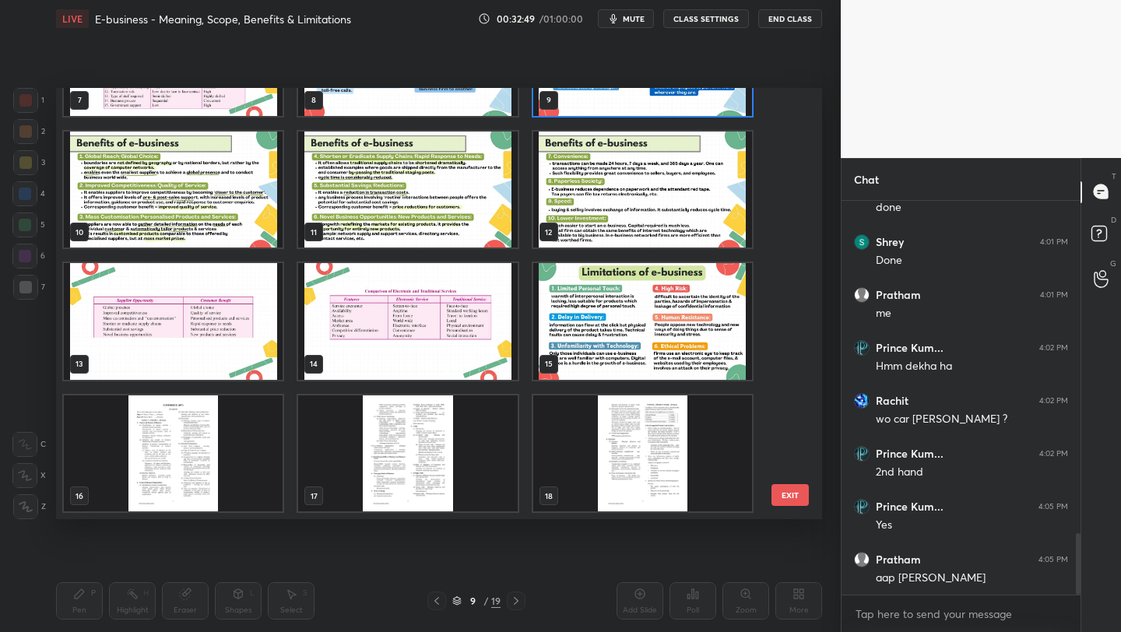
click at [629, 341] on img "grid" at bounding box center [642, 321] width 219 height 117
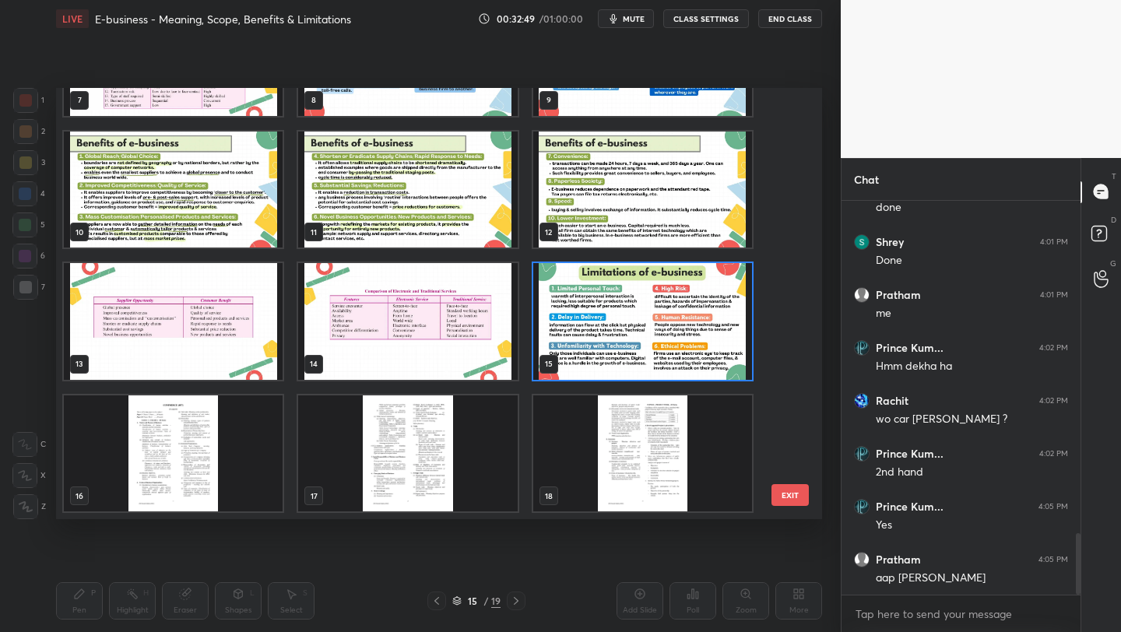
click at [629, 341] on img "grid" at bounding box center [642, 321] width 219 height 117
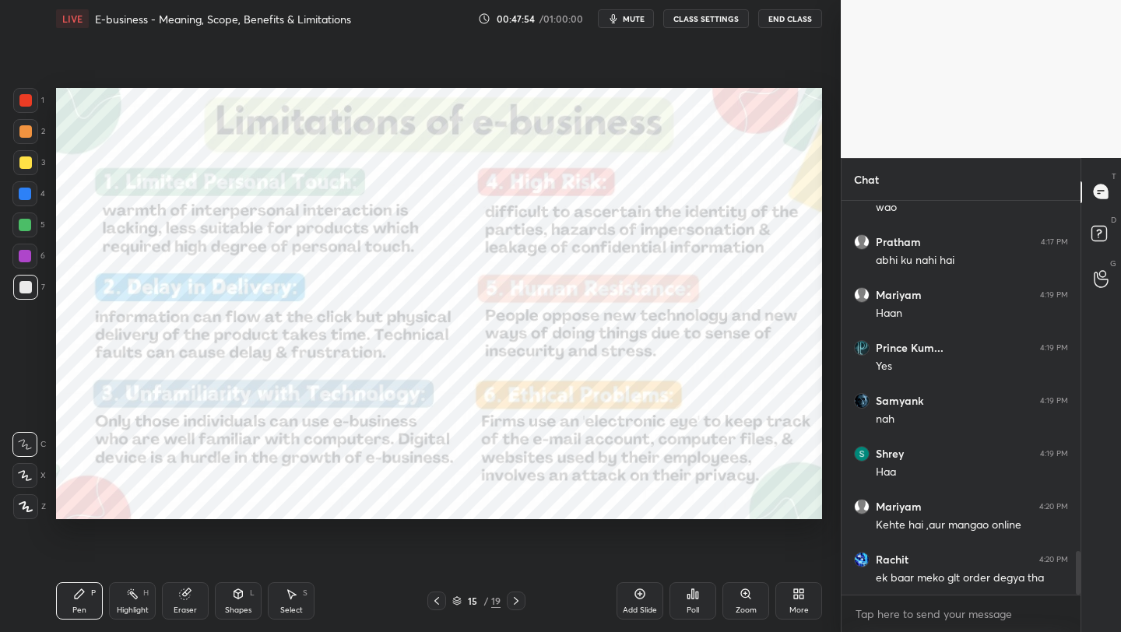
scroll to position [3203, 0]
click at [456, 602] on icon at bounding box center [457, 602] width 8 height 2
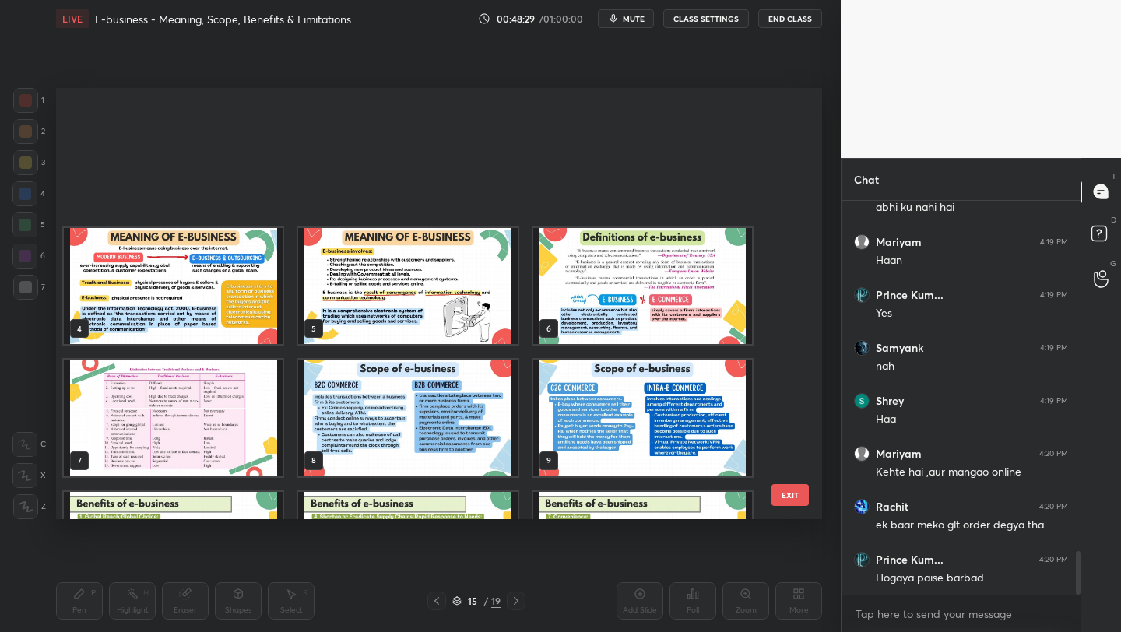
scroll to position [426, 758]
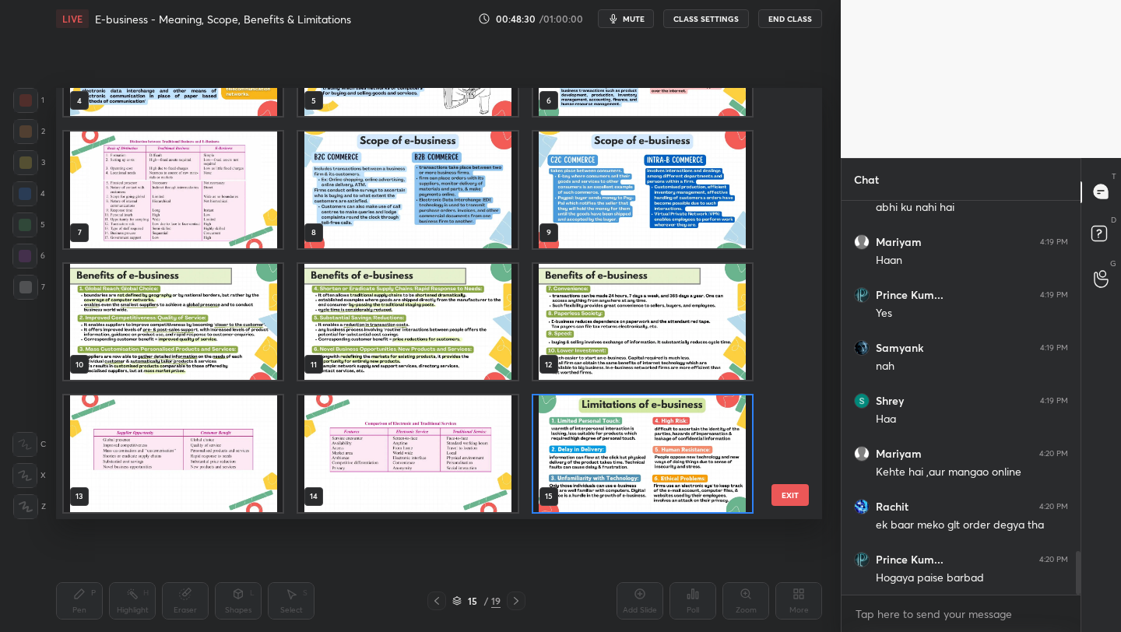
click at [184, 339] on img "grid" at bounding box center [173, 322] width 219 height 117
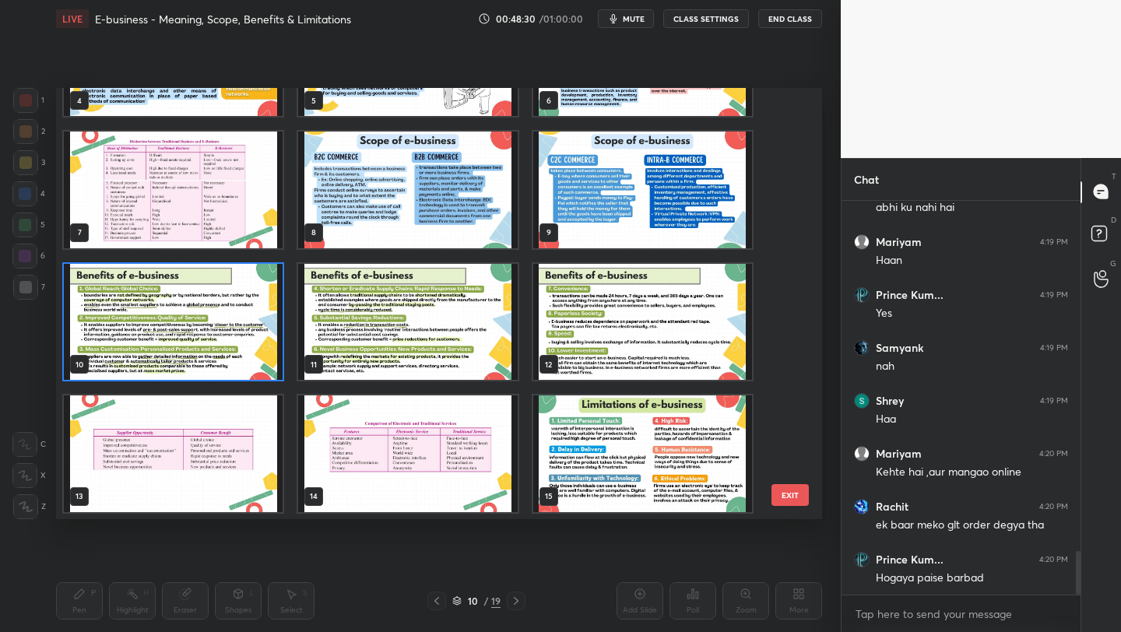
click at [184, 339] on img "grid" at bounding box center [173, 322] width 219 height 117
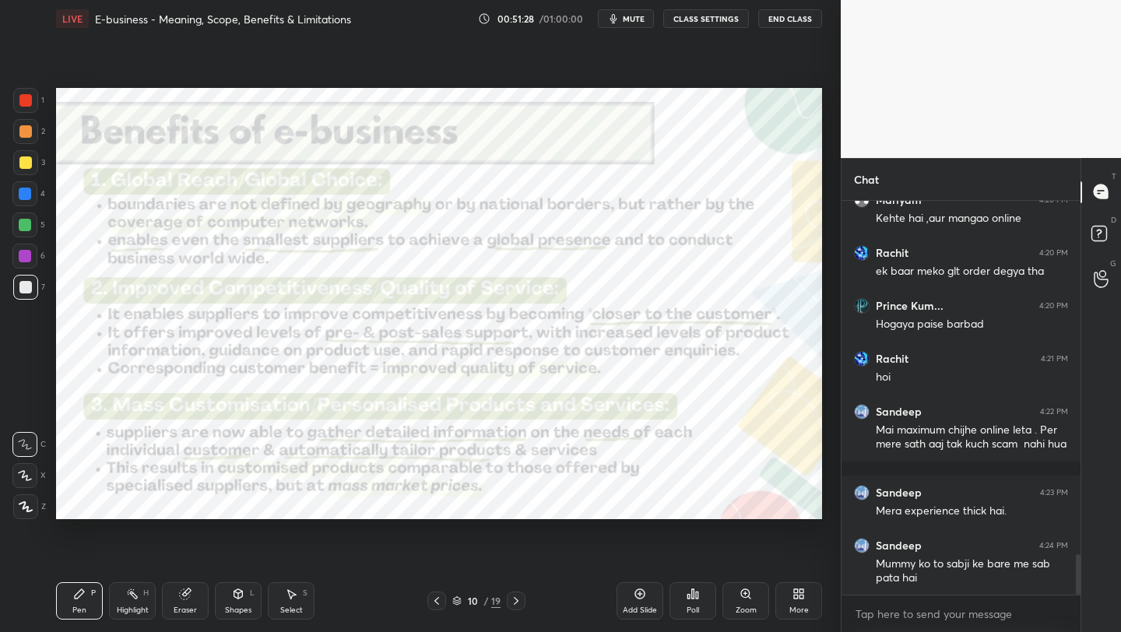
scroll to position [3473, 0]
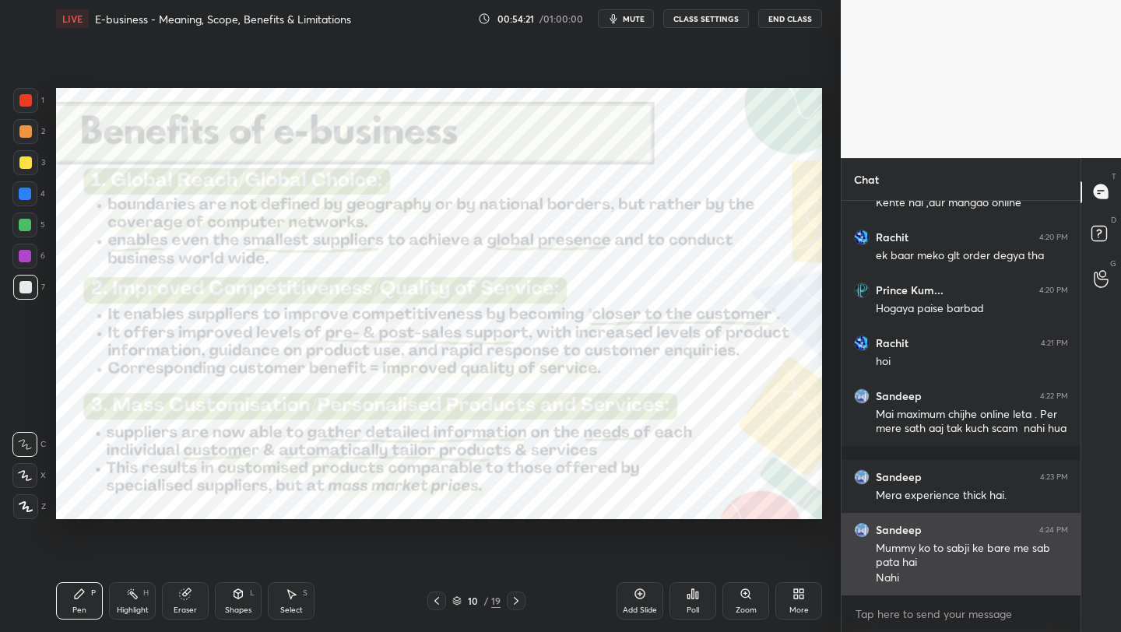
click at [911, 539] on div "Mummy ko to sabji ke bare me sab pata hai Nahi" at bounding box center [972, 562] width 192 height 48
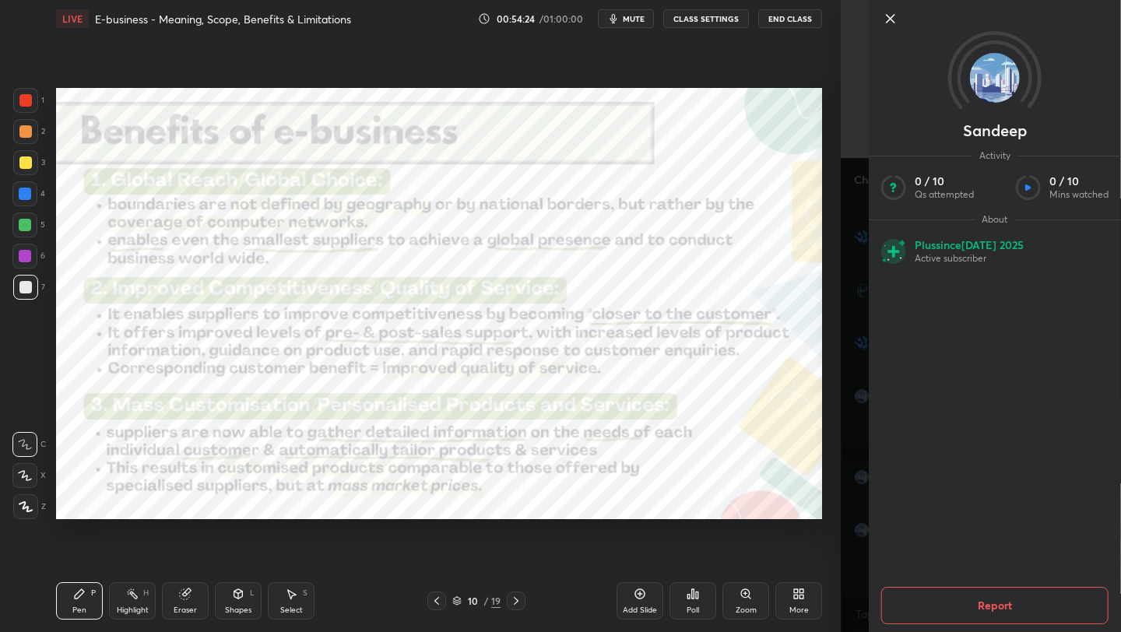
click at [885, 23] on icon at bounding box center [890, 18] width 19 height 19
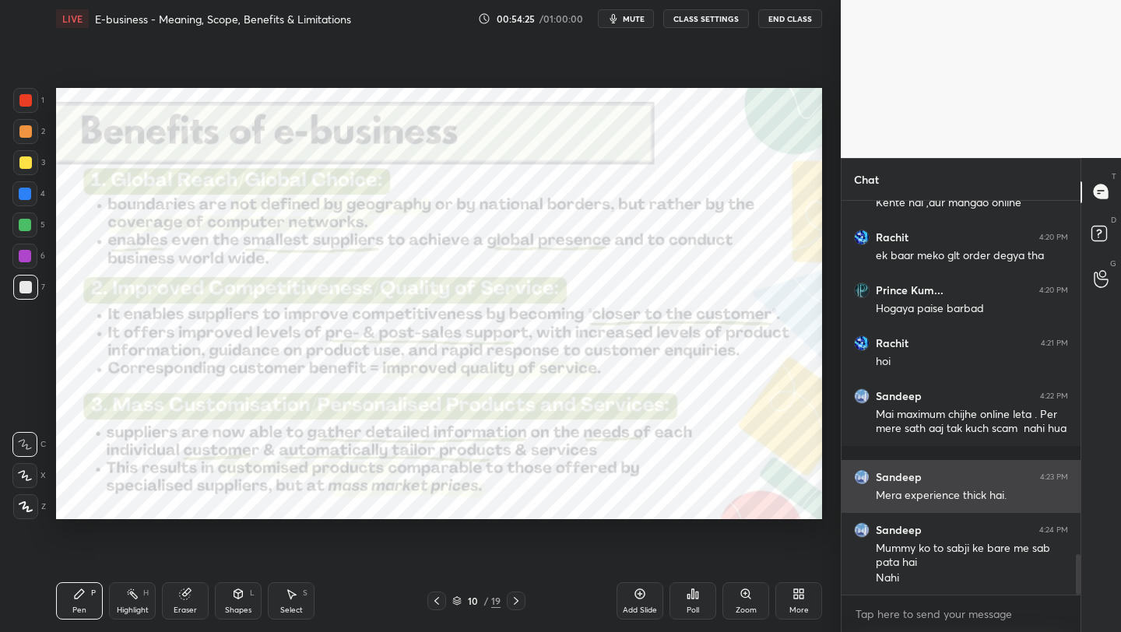
click at [930, 461] on div "Sandeep 4:23 PM Mera experience thick hai." at bounding box center [960, 486] width 239 height 53
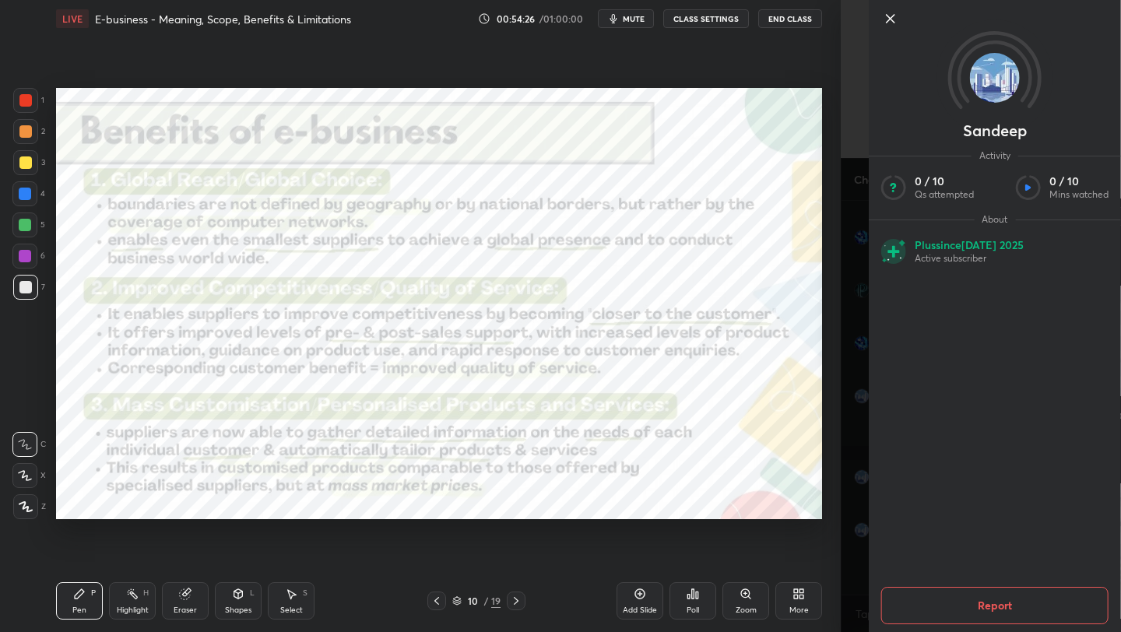
click at [897, 19] on icon at bounding box center [890, 18] width 19 height 19
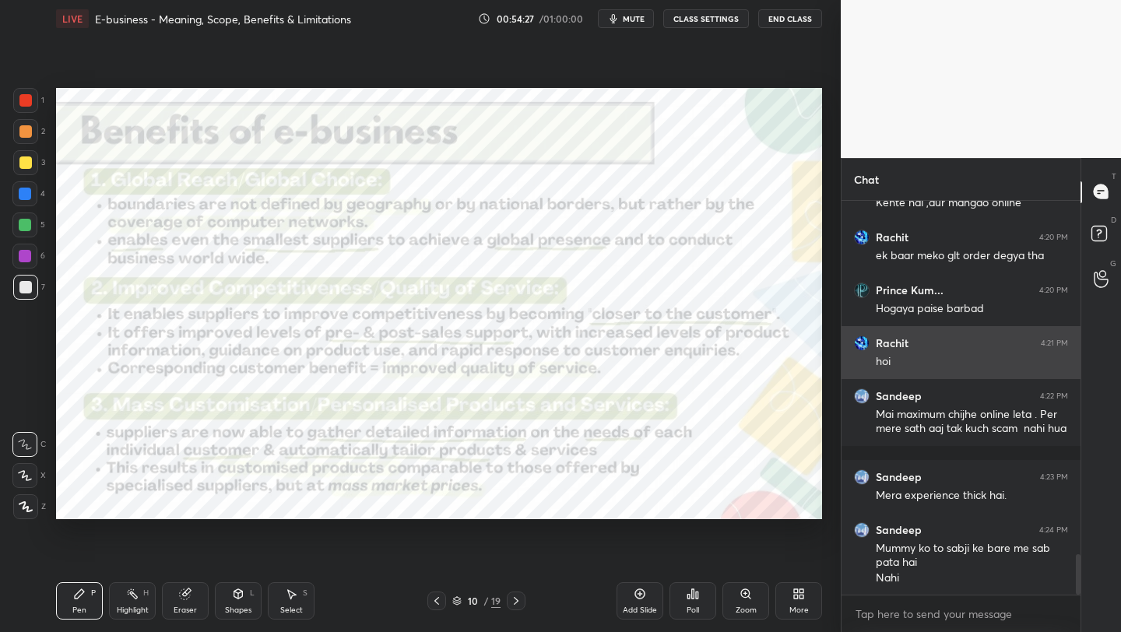
click at [921, 355] on div "hoi" at bounding box center [972, 362] width 192 height 16
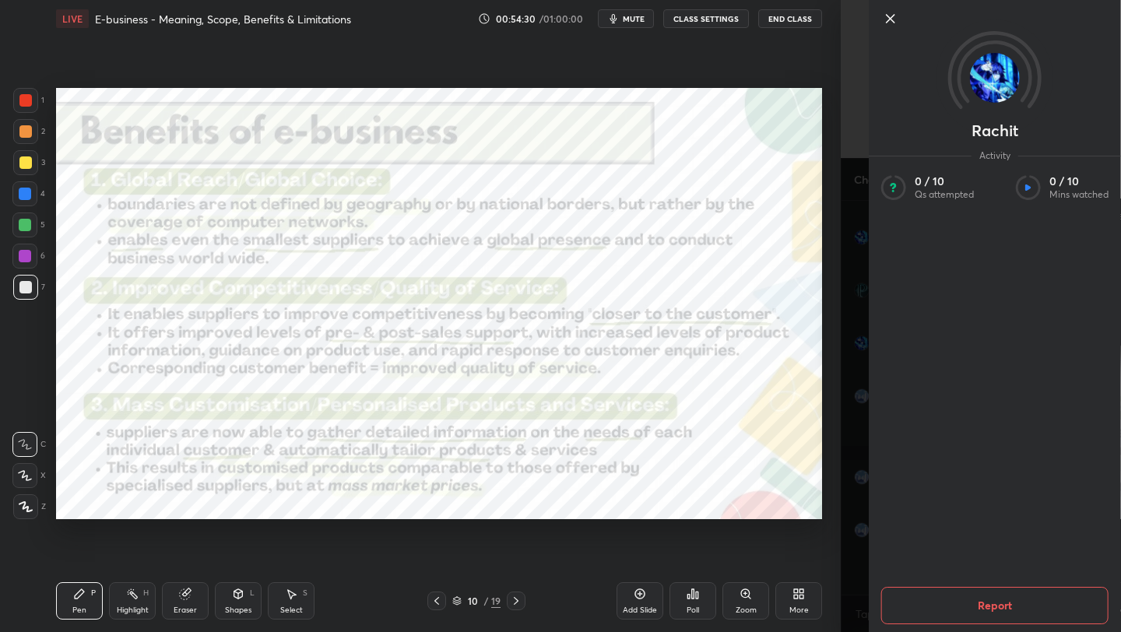
click at [892, 20] on icon at bounding box center [890, 19] width 8 height 8
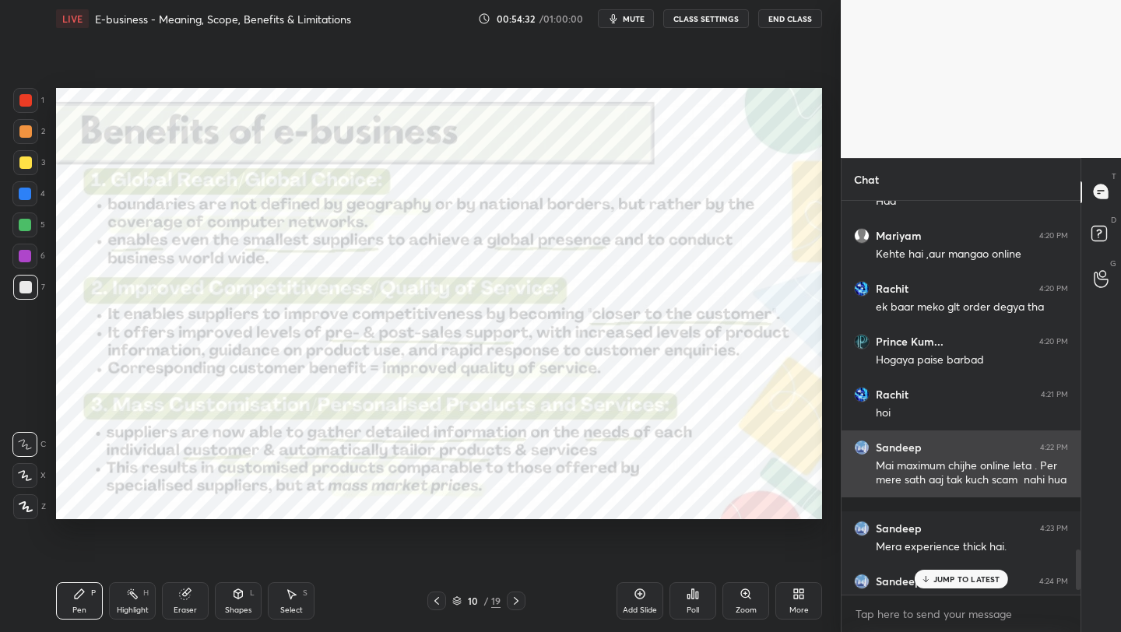
scroll to position [3420, 0]
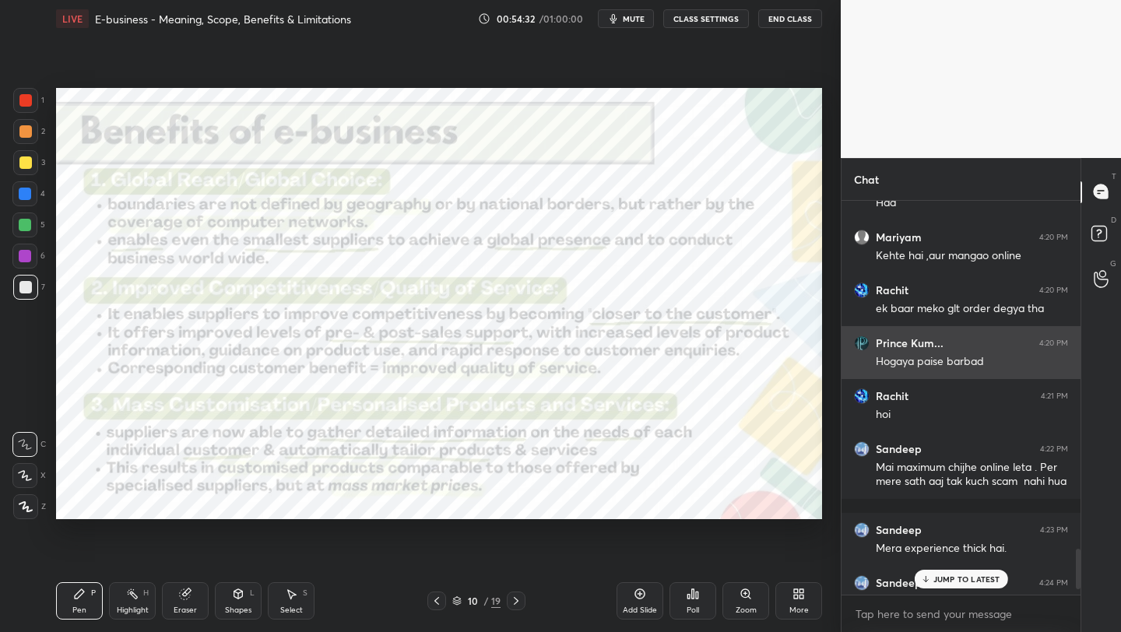
click at [956, 363] on div "Hogaya paise barbad" at bounding box center [972, 362] width 192 height 16
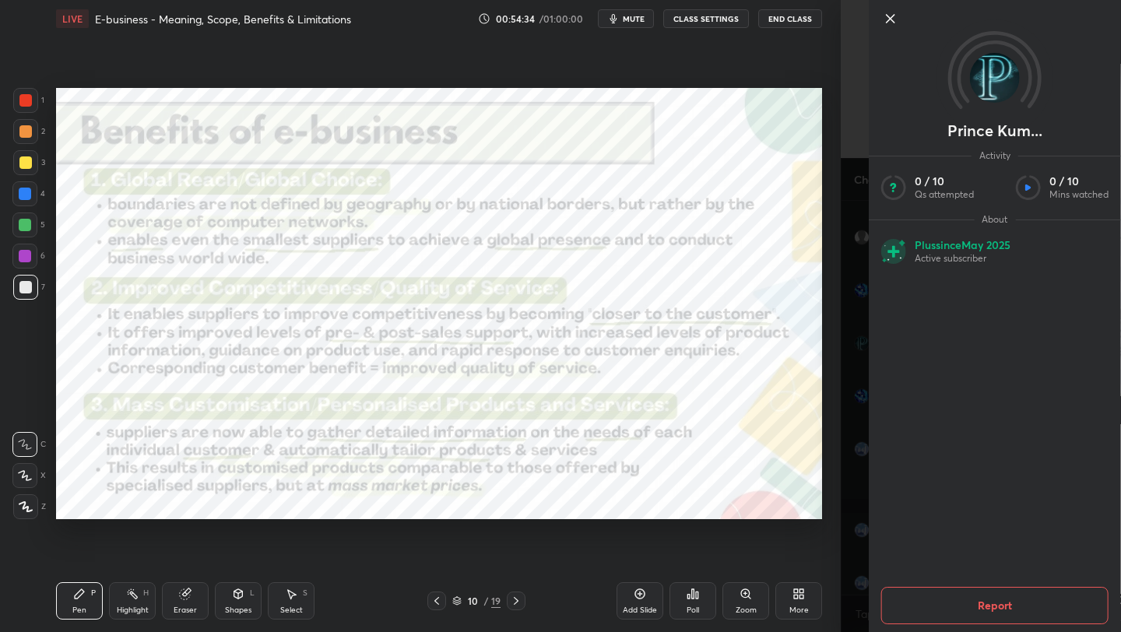
click at [887, 21] on icon at bounding box center [890, 19] width 8 height 8
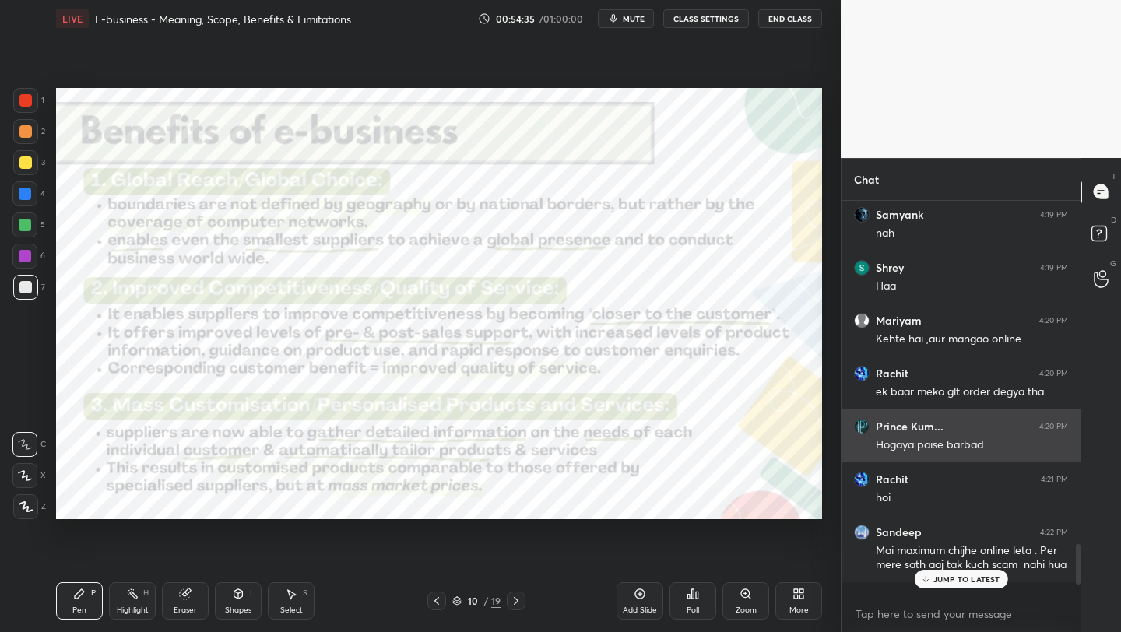
scroll to position [3333, 0]
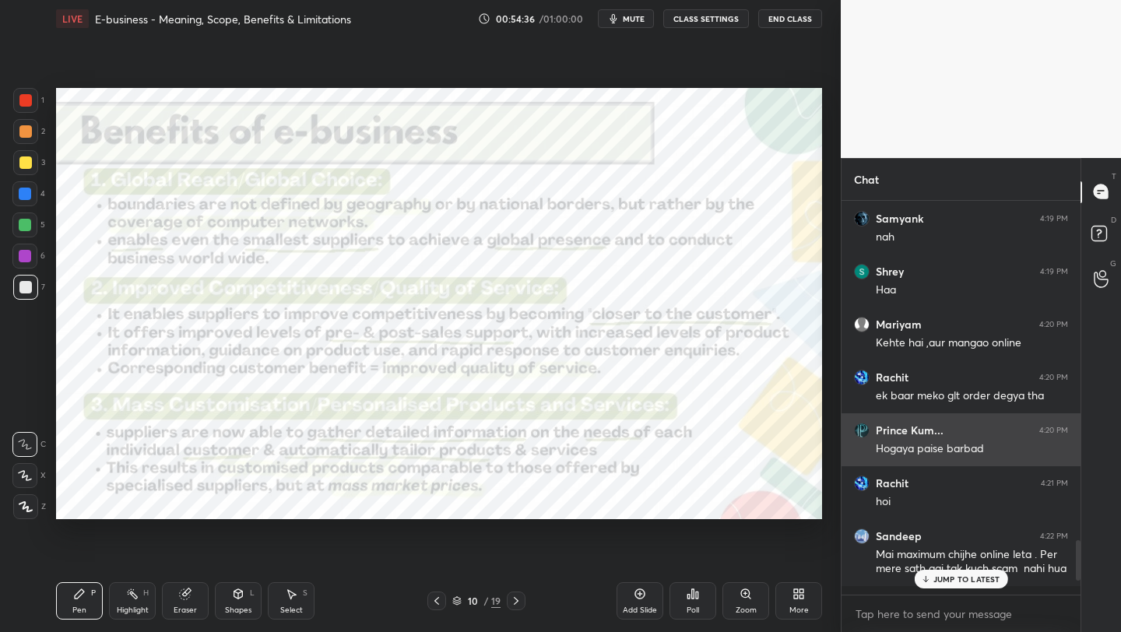
click at [970, 342] on div "Kehte hai ,aur mangao online" at bounding box center [972, 343] width 192 height 16
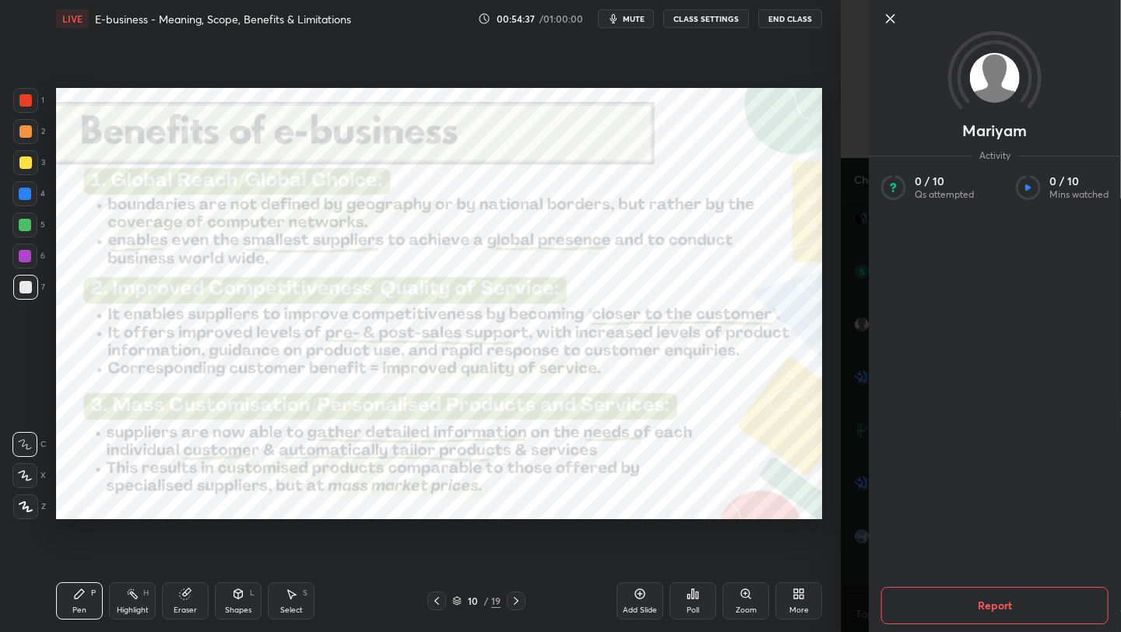
click at [890, 16] on icon at bounding box center [890, 18] width 19 height 19
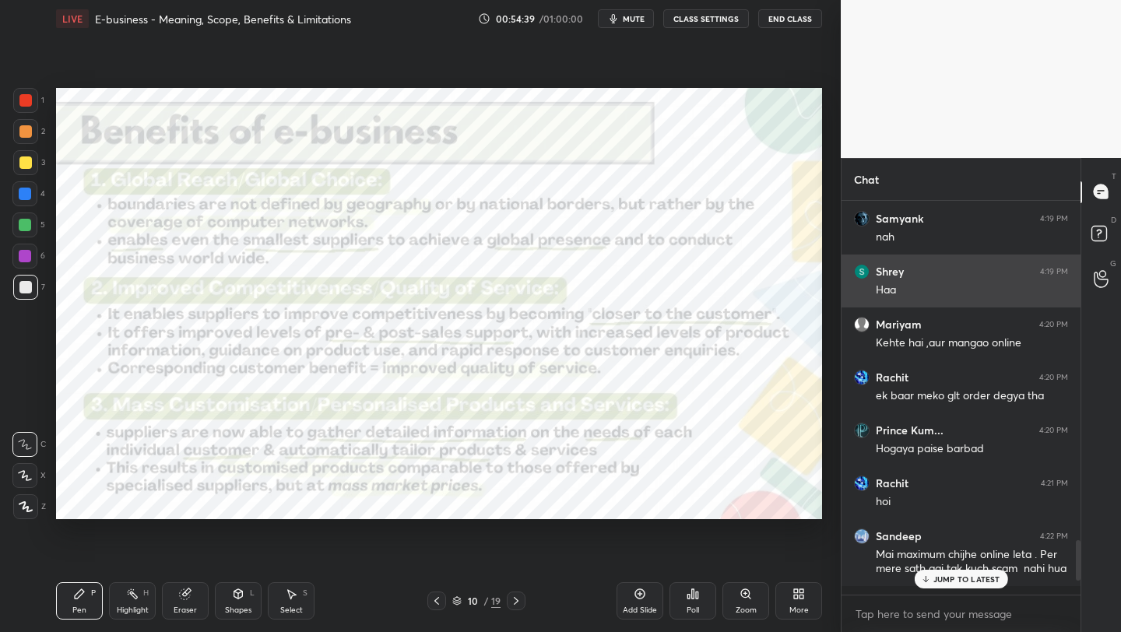
click at [925, 297] on div "Shrey 4:19 PM Haa" at bounding box center [960, 280] width 239 height 53
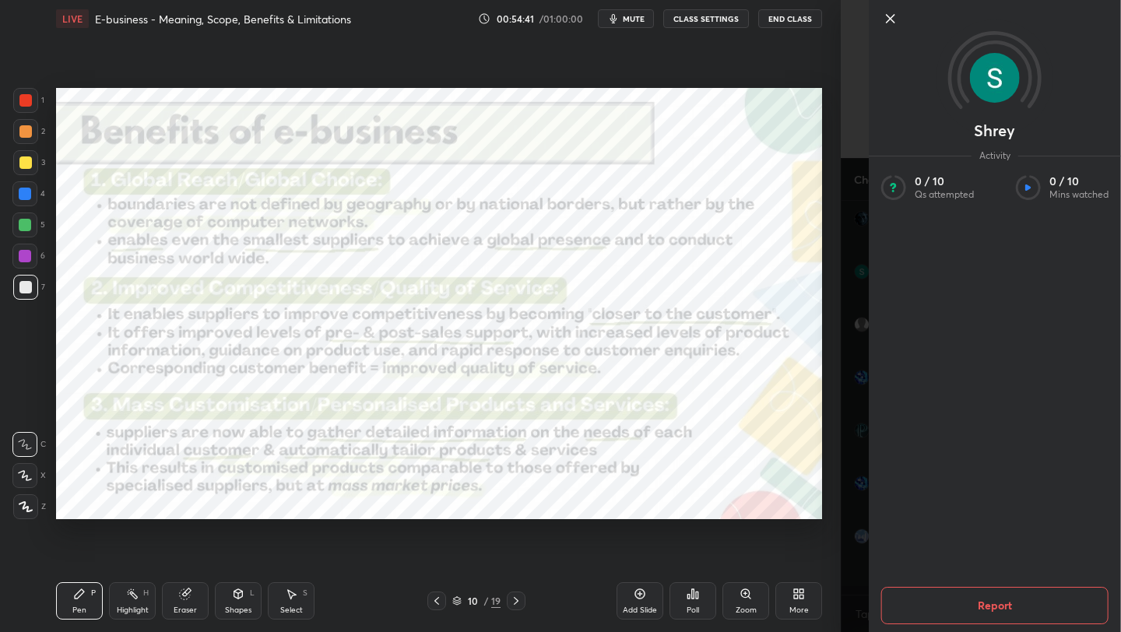
click at [886, 22] on icon at bounding box center [890, 19] width 8 height 8
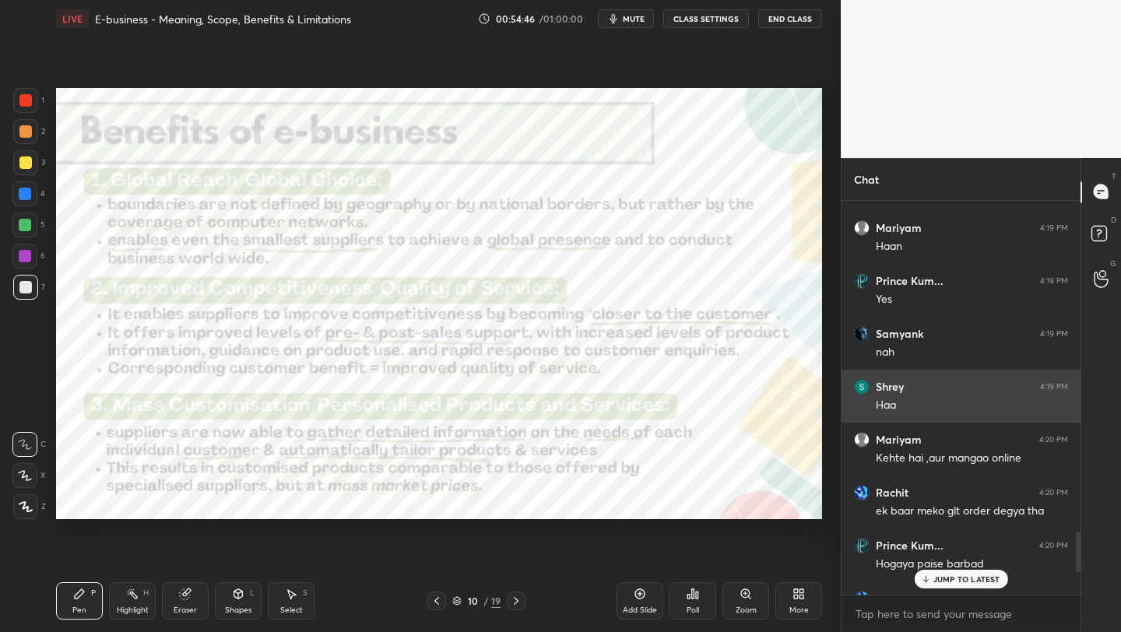
scroll to position [3217, 0]
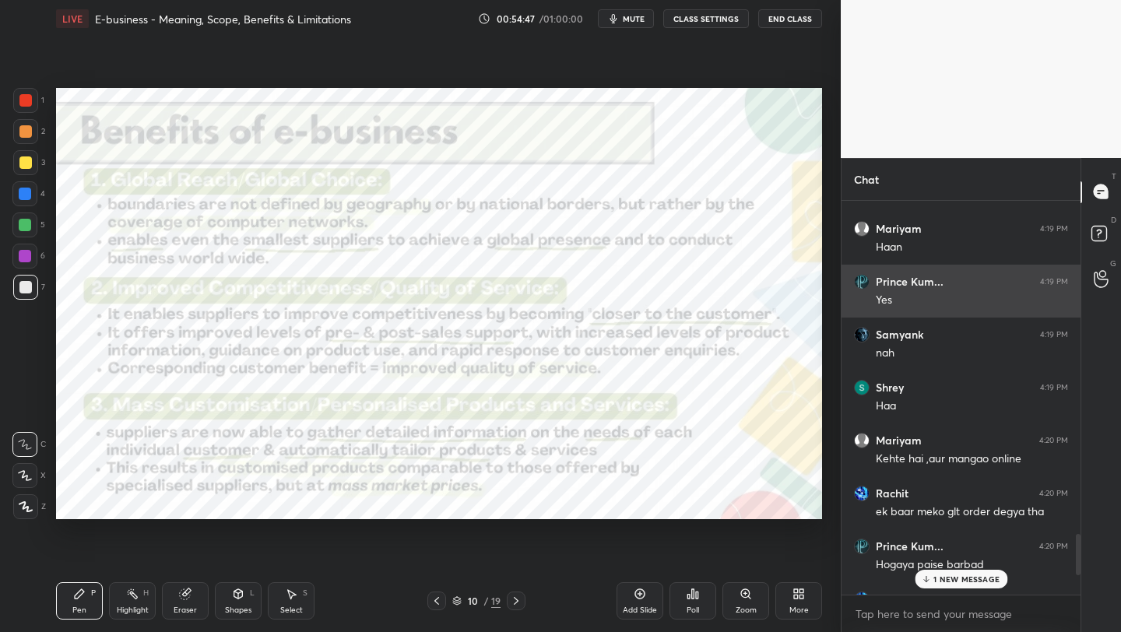
click at [893, 301] on div "Yes" at bounding box center [972, 301] width 192 height 16
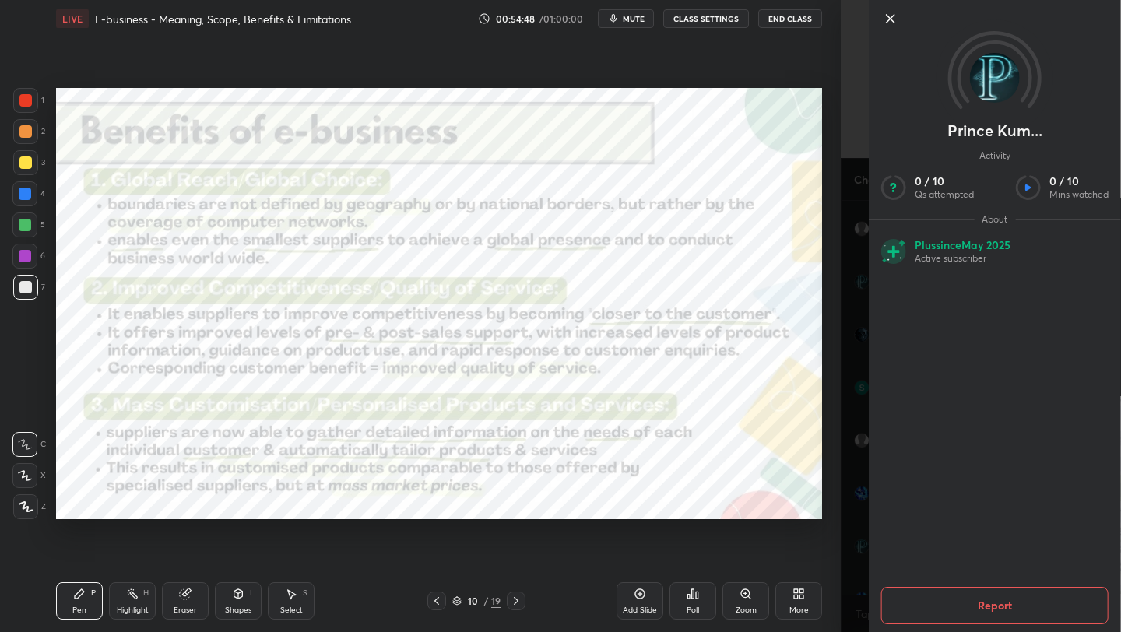
click at [897, 26] on icon at bounding box center [890, 18] width 19 height 19
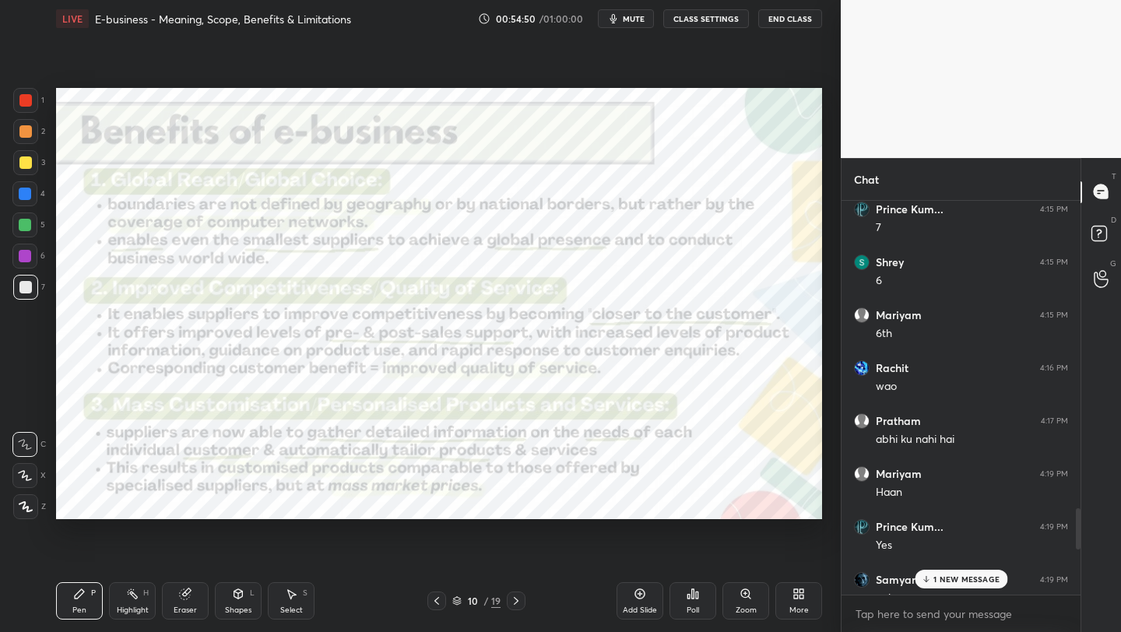
scroll to position [2969, 0]
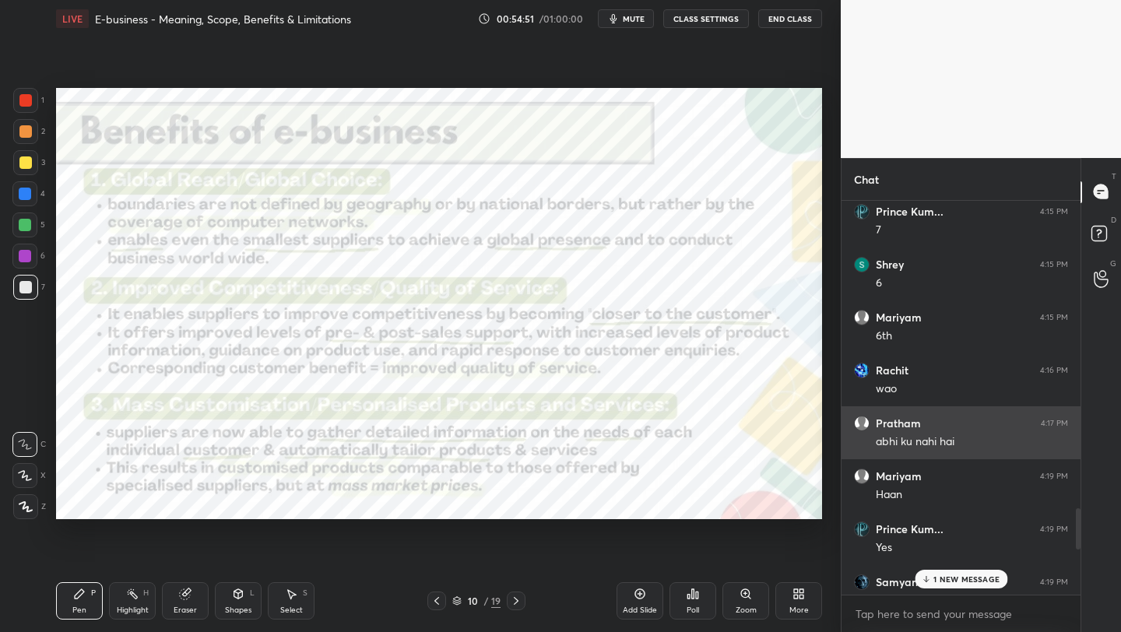
click at [917, 422] on h6 "Pratham" at bounding box center [898, 423] width 45 height 14
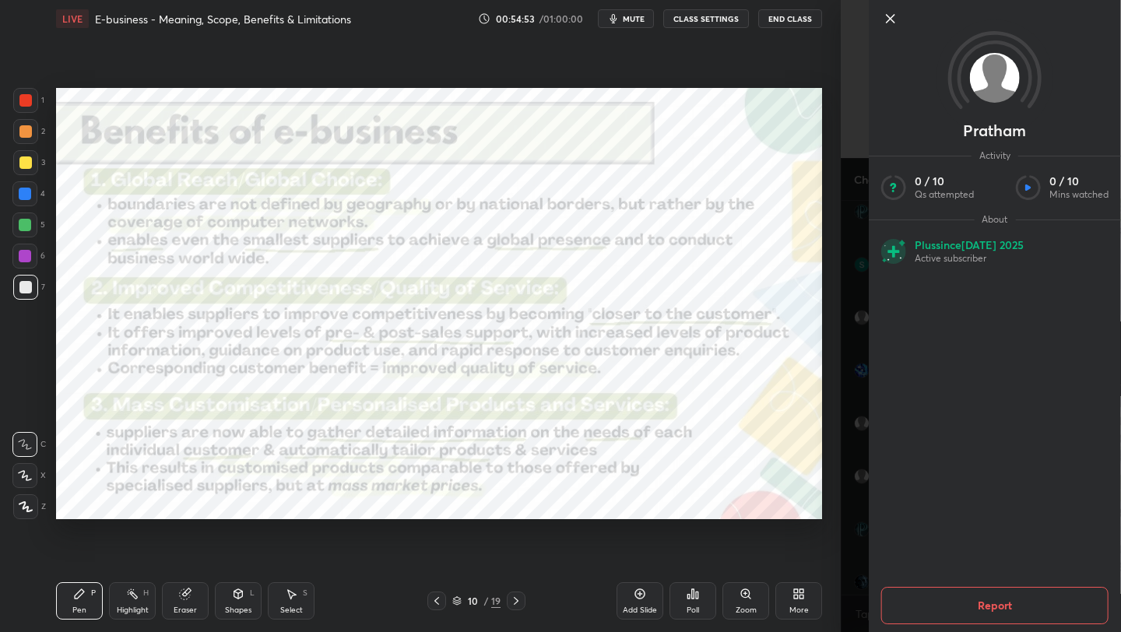
click at [883, 18] on icon at bounding box center [890, 18] width 19 height 19
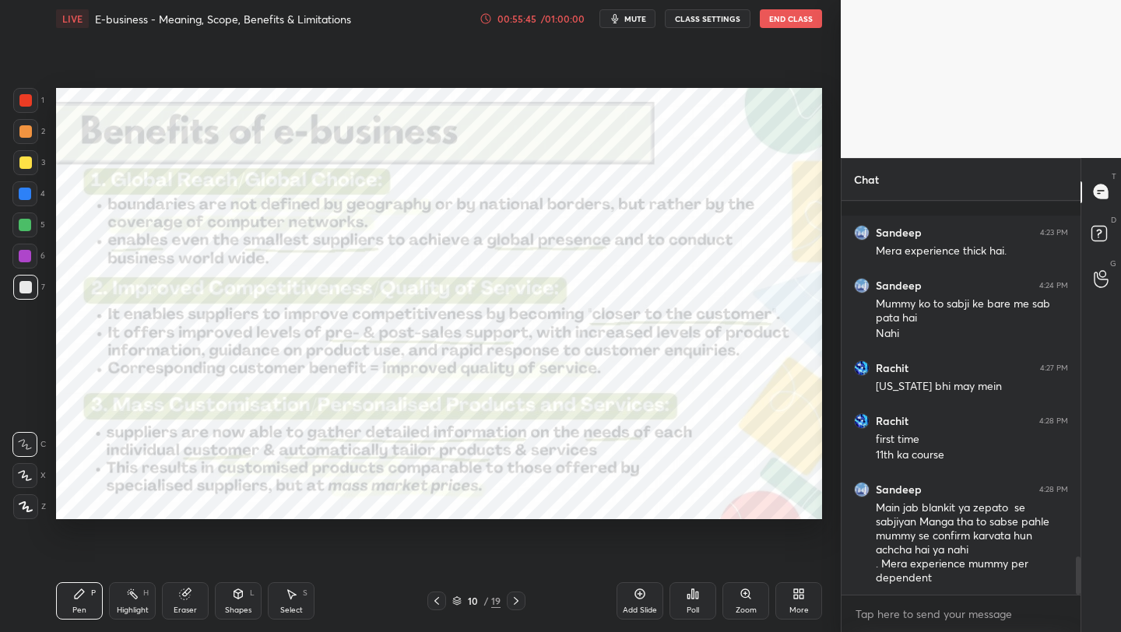
scroll to position [3770, 0]
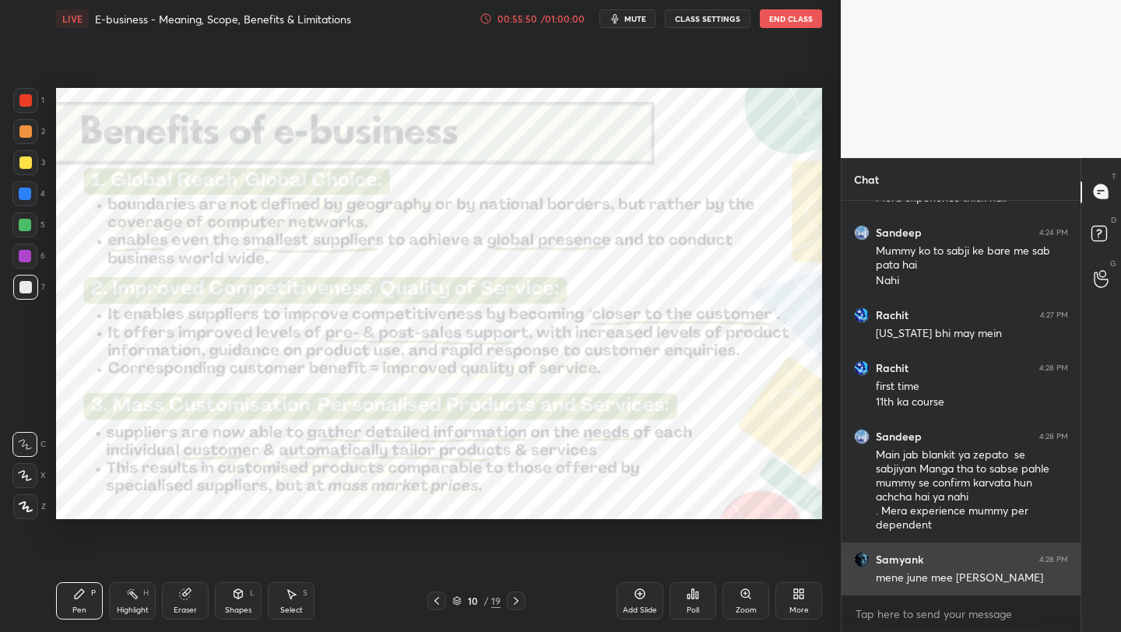
click at [910, 561] on h6 "Samyank" at bounding box center [899, 560] width 47 height 14
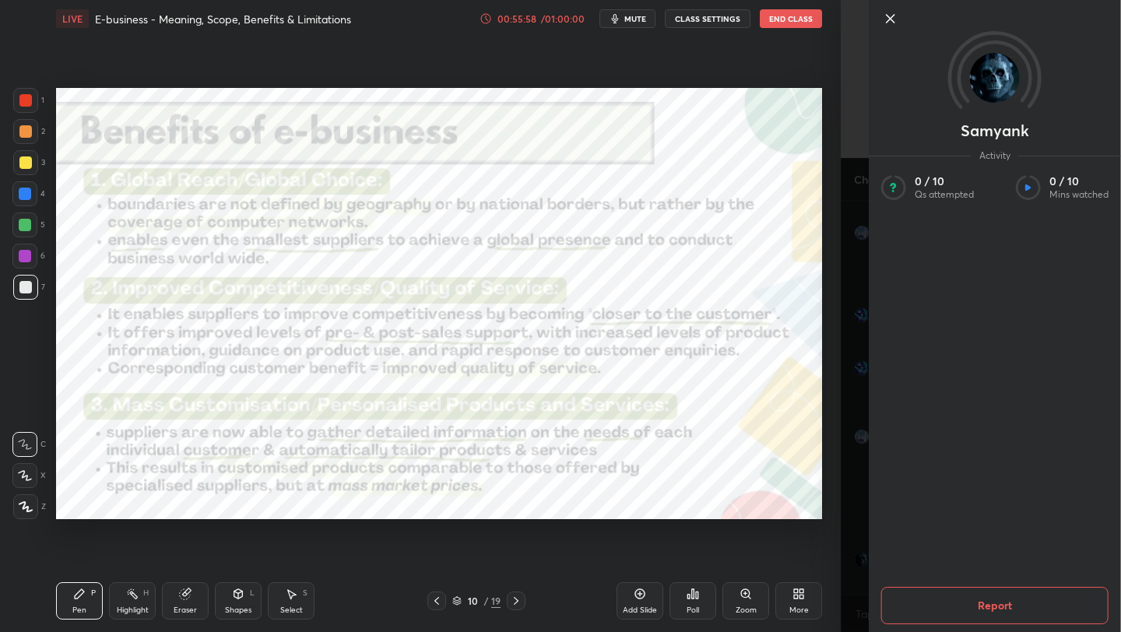
click at [892, 28] on div at bounding box center [995, 45] width 252 height 90
click at [890, 18] on icon at bounding box center [890, 19] width 8 height 8
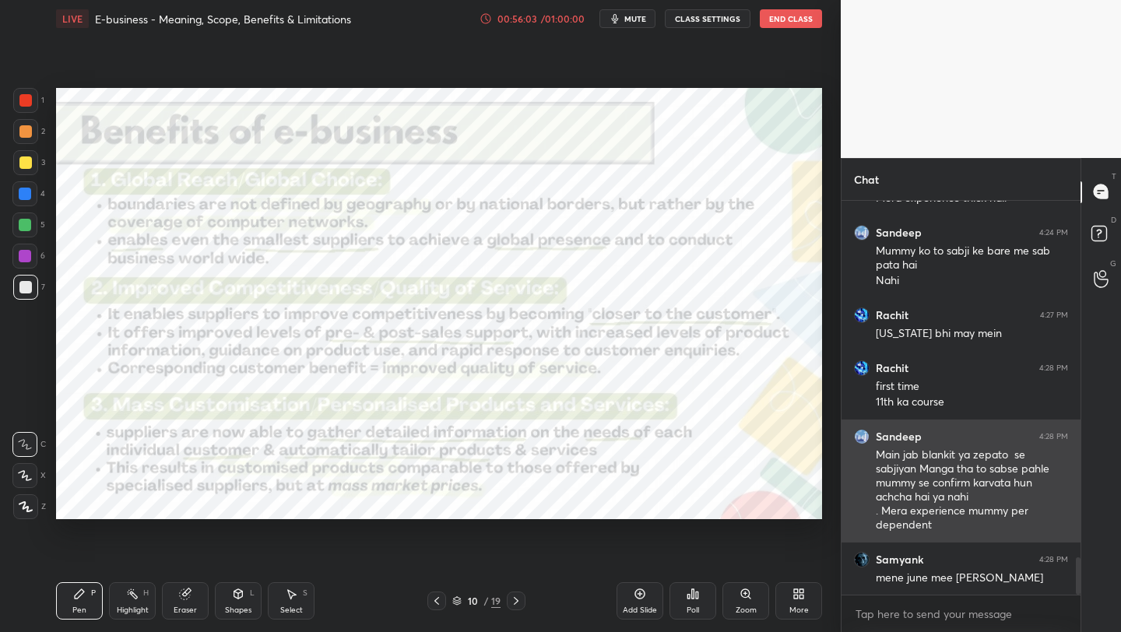
click at [897, 445] on div "Main jab blankit ya zepato se sabjiyan Manga tha to sabse pahle mummy se confir…" at bounding box center [972, 488] width 192 height 89
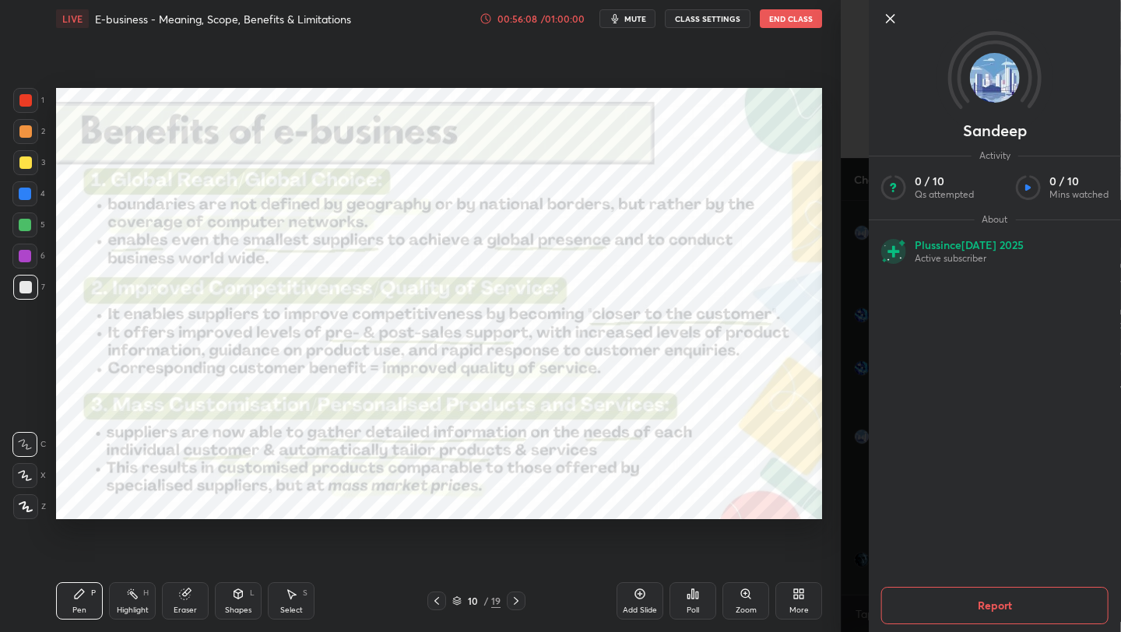
click at [1029, 192] on icon at bounding box center [1028, 188] width 30 height 30
click at [893, 17] on icon at bounding box center [890, 18] width 19 height 19
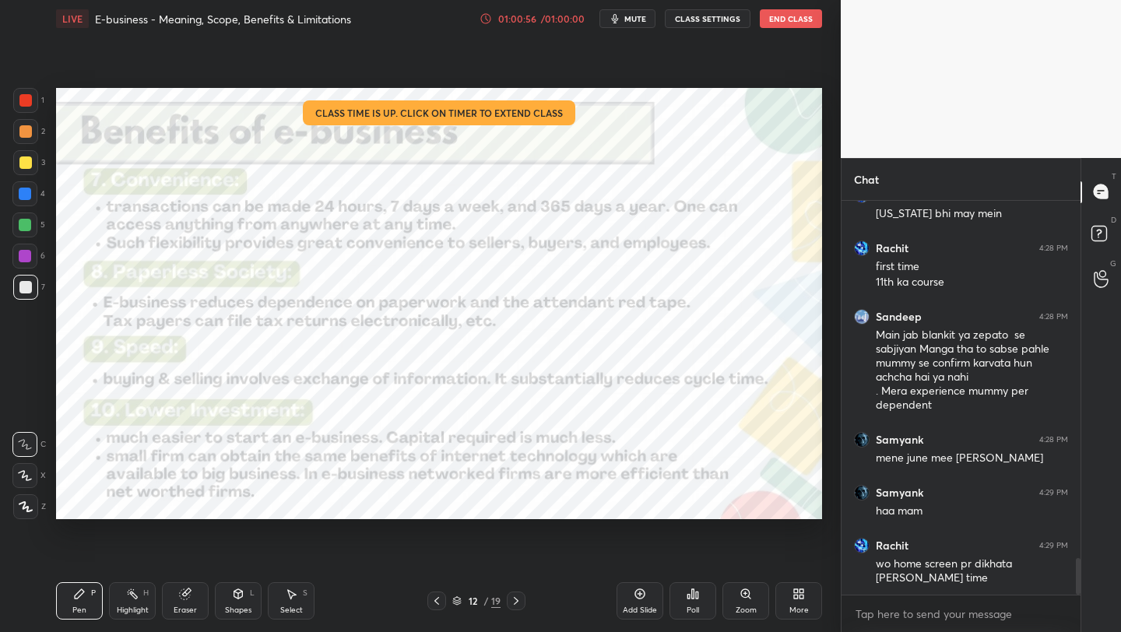
scroll to position [5, 5]
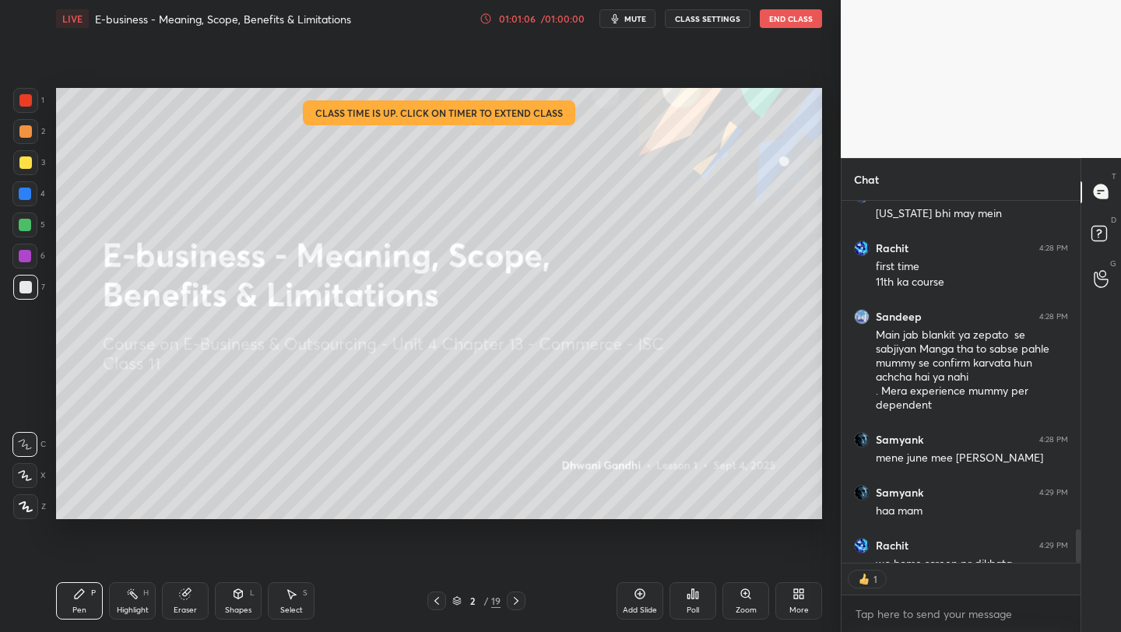
type textarea "x"
click at [458, 602] on icon at bounding box center [457, 602] width 8 height 2
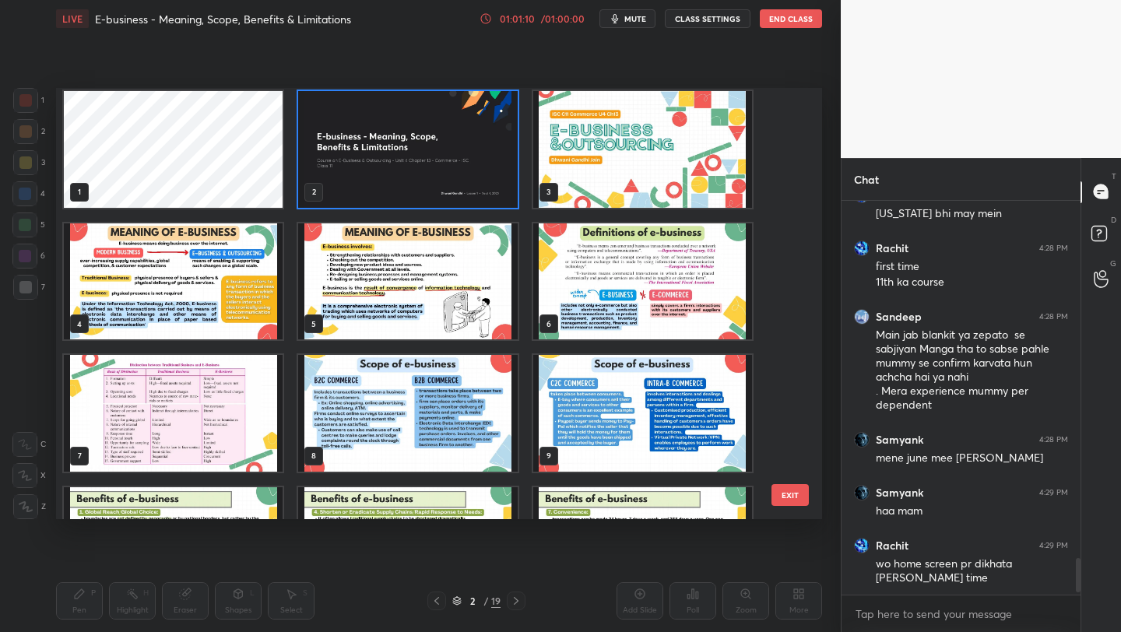
scroll to position [5, 0]
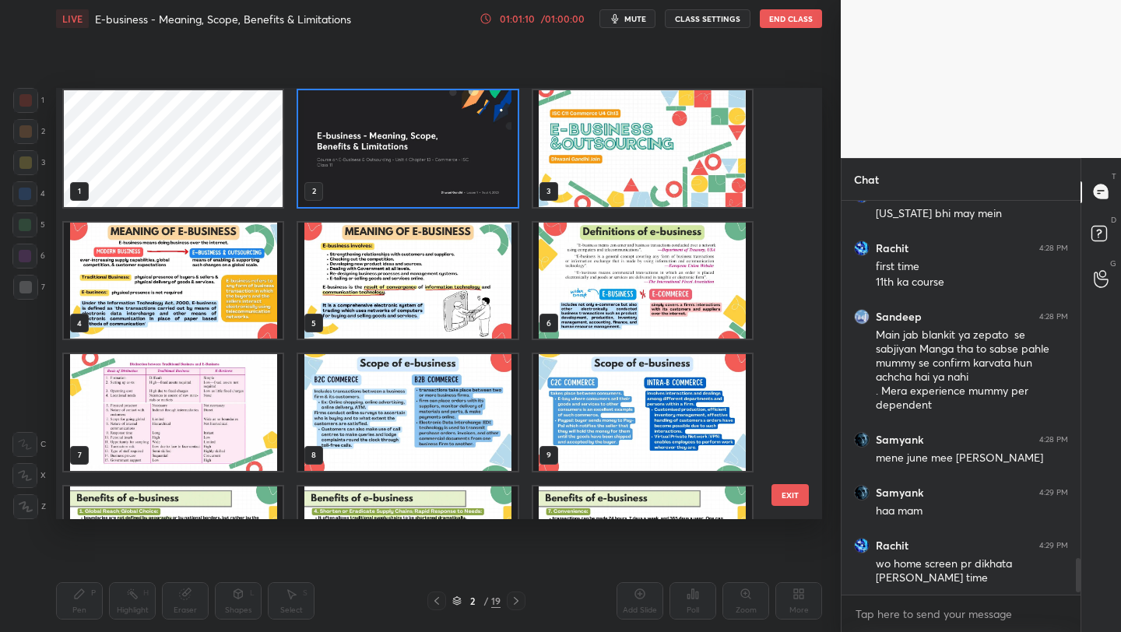
click at [235, 369] on img "grid" at bounding box center [173, 412] width 219 height 117
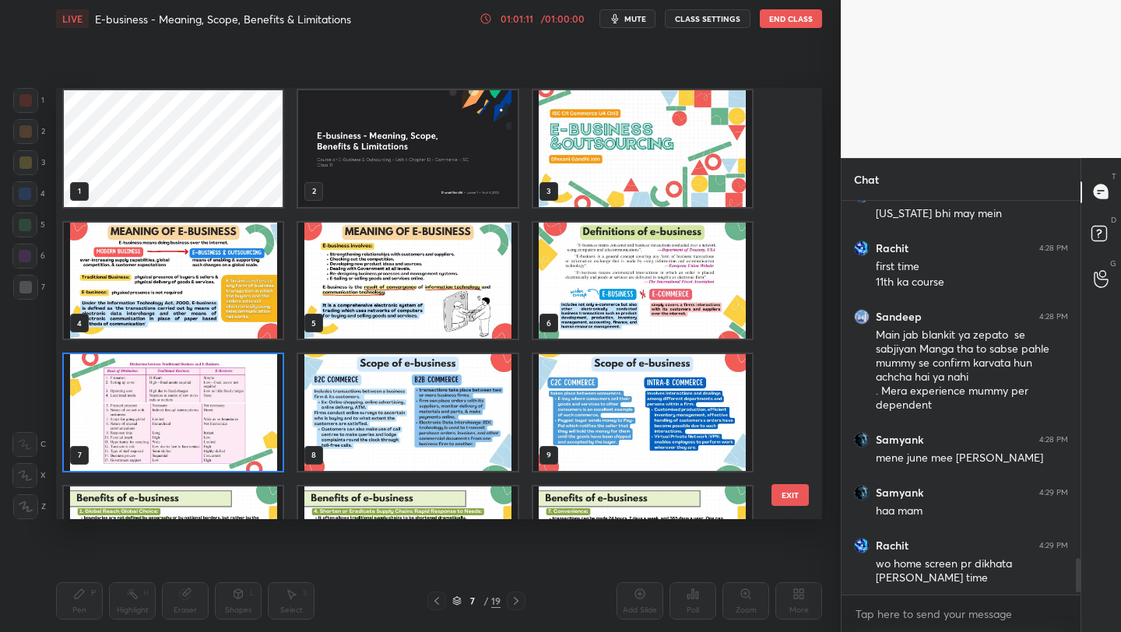
click at [235, 369] on img "grid" at bounding box center [173, 412] width 219 height 117
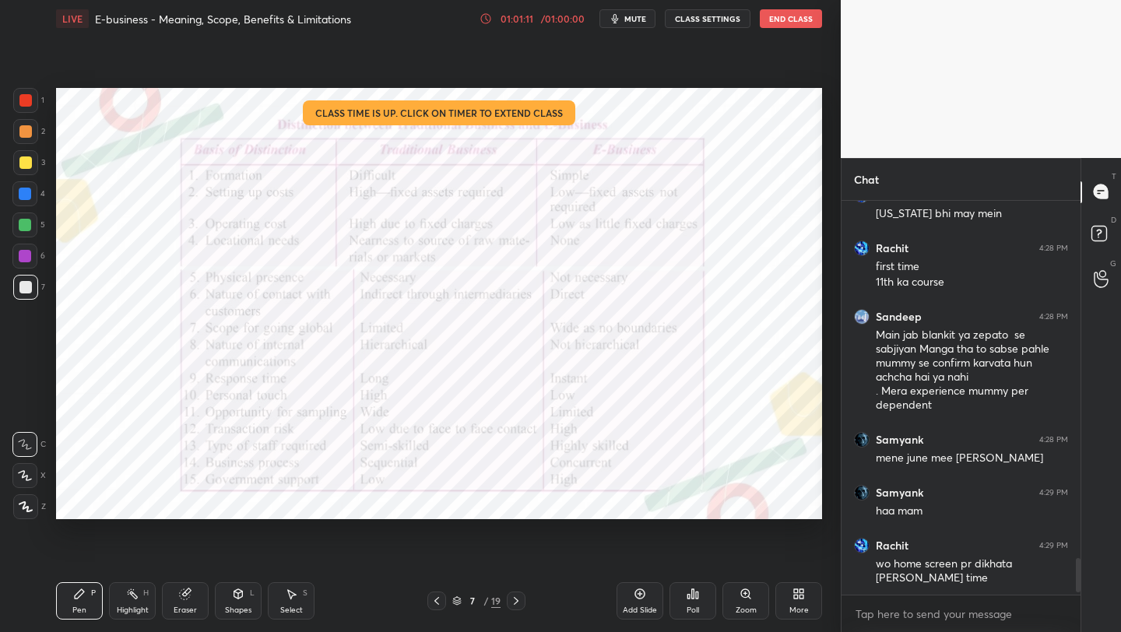
scroll to position [0, 0]
click at [456, 606] on div "7 / 19" at bounding box center [476, 601] width 48 height 14
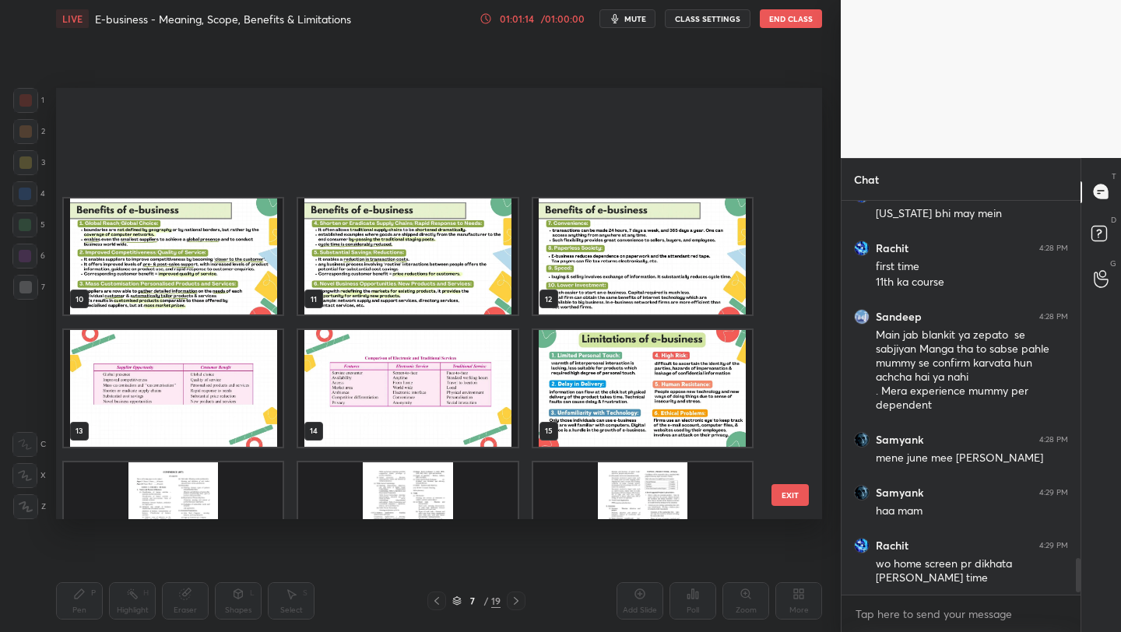
scroll to position [492, 0]
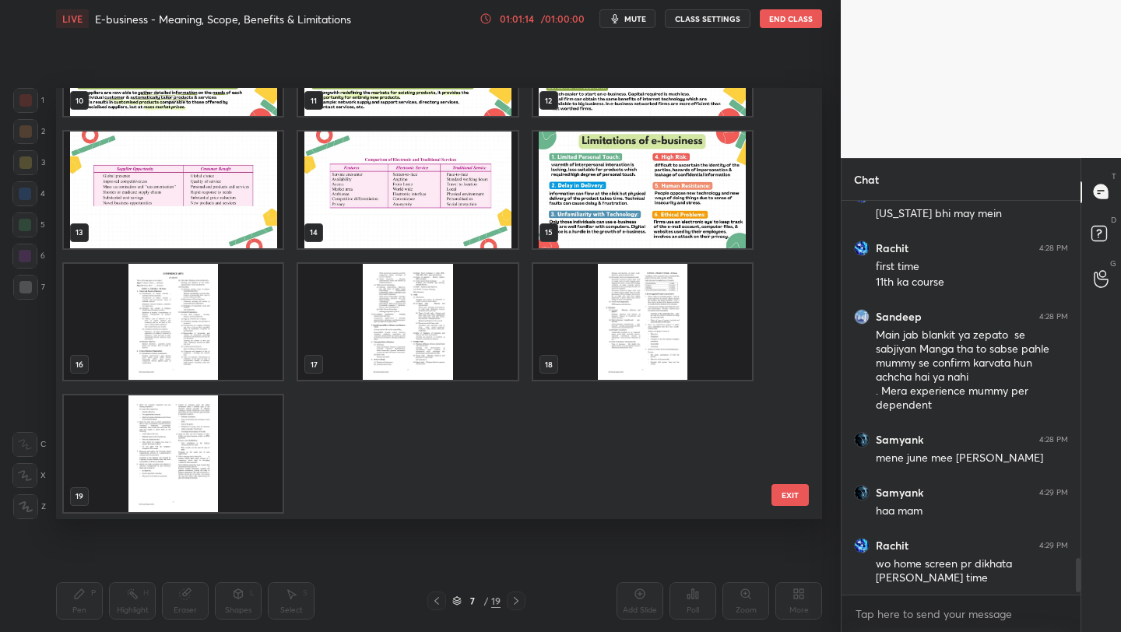
click at [173, 178] on img "grid" at bounding box center [173, 190] width 219 height 117
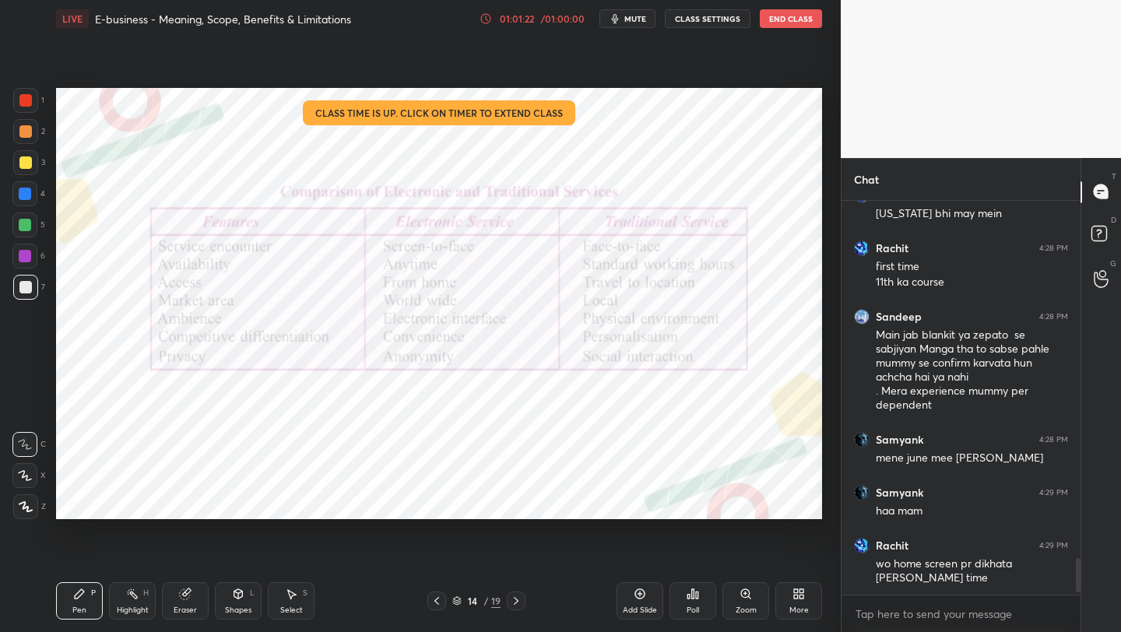
click at [460, 599] on icon at bounding box center [457, 599] width 8 height 4
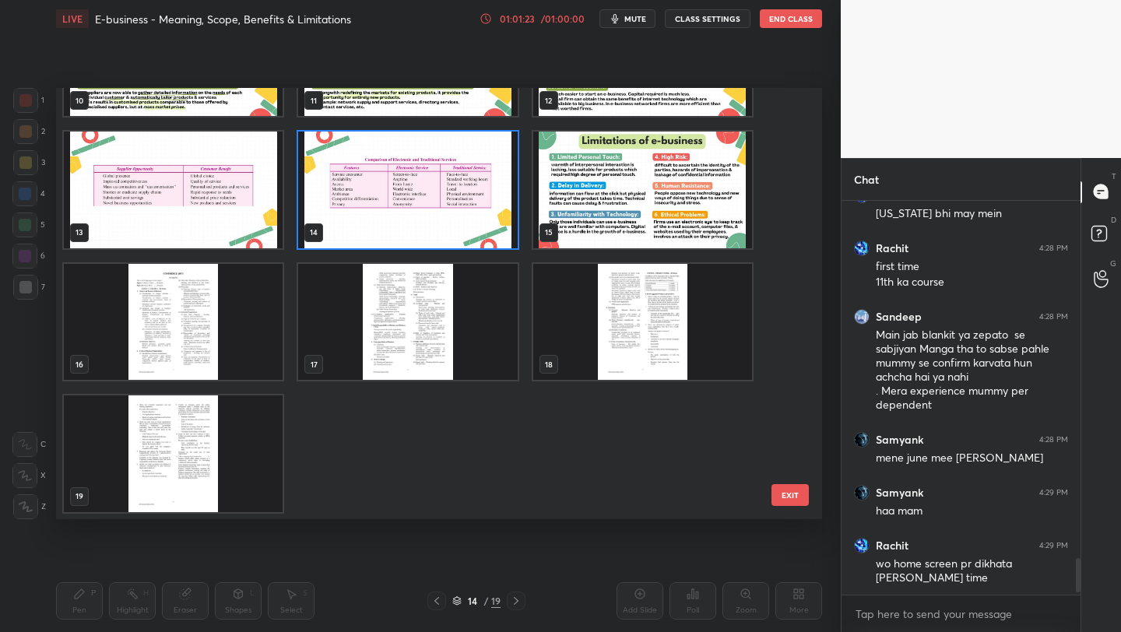
click at [692, 172] on img "grid" at bounding box center [642, 190] width 219 height 117
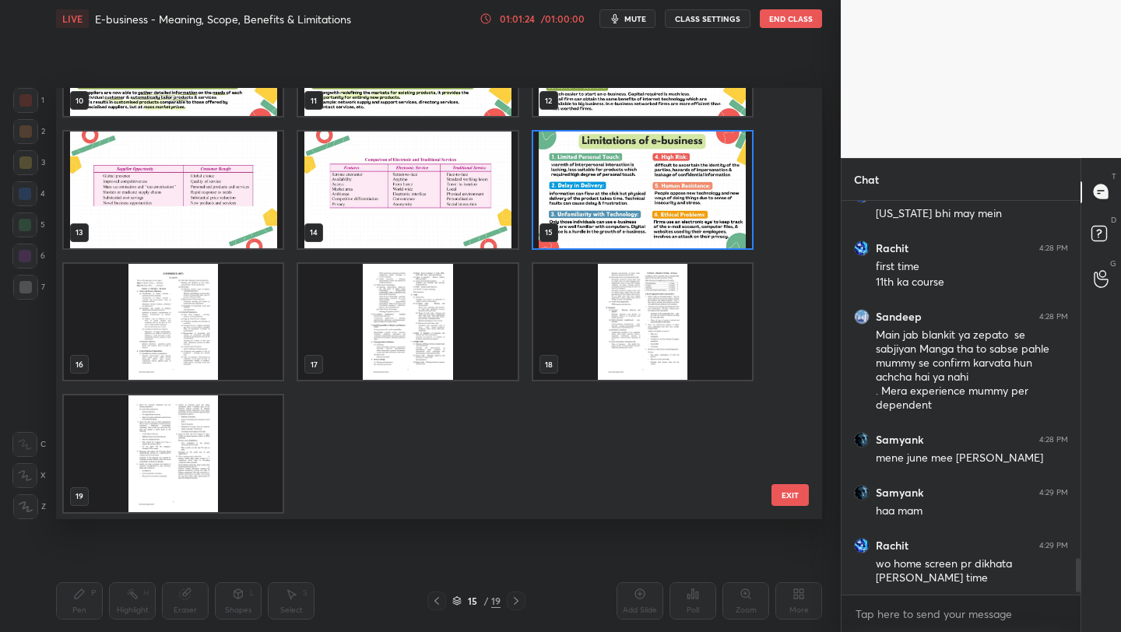
click at [692, 172] on img "grid" at bounding box center [642, 190] width 219 height 117
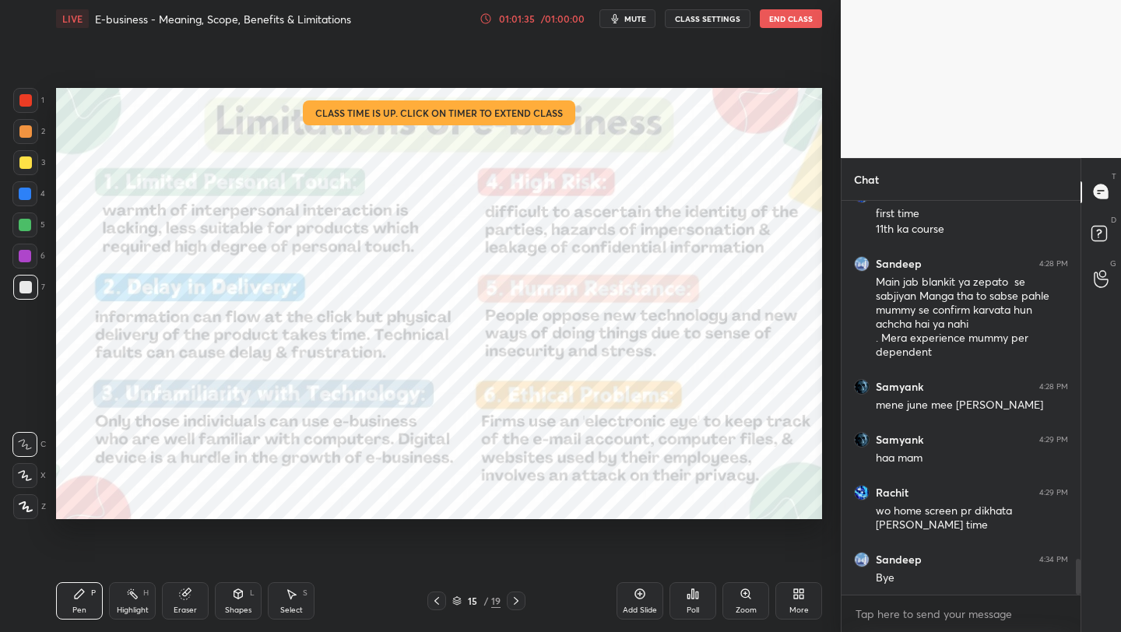
scroll to position [3996, 0]
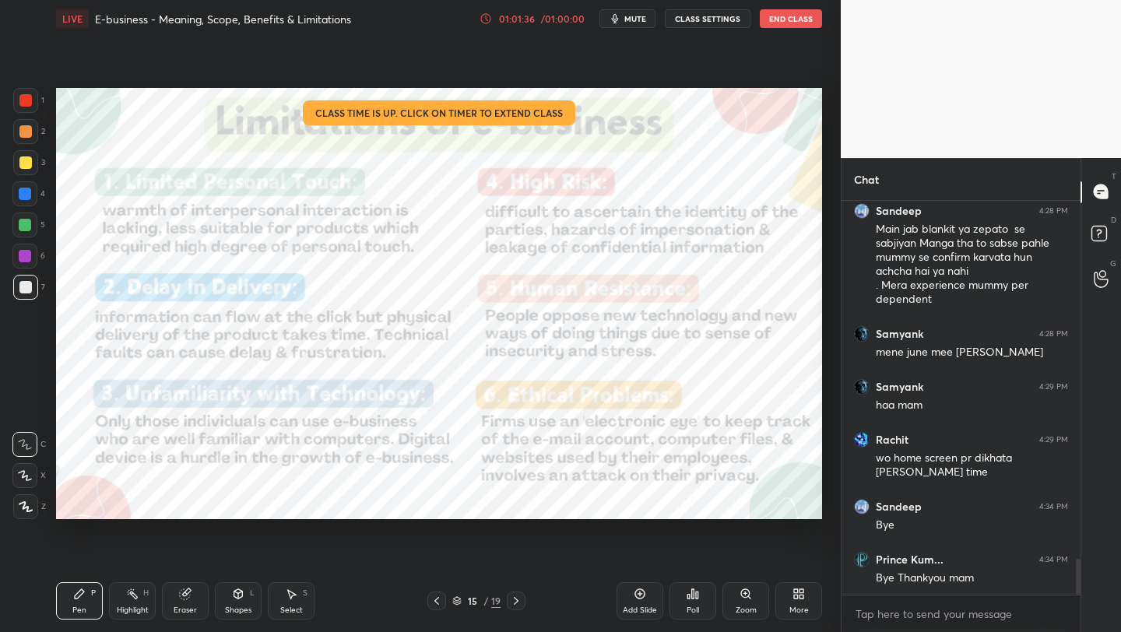
click at [789, 19] on button "End Class" at bounding box center [791, 18] width 62 height 19
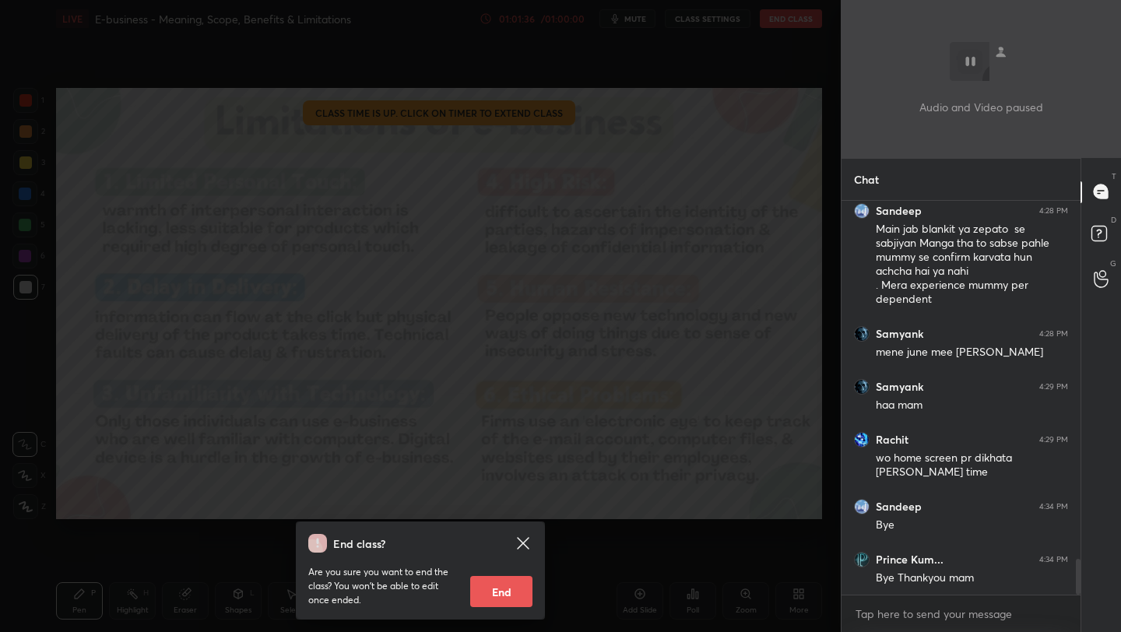
scroll to position [4049, 0]
